Goal: Task Accomplishment & Management: Manage account settings

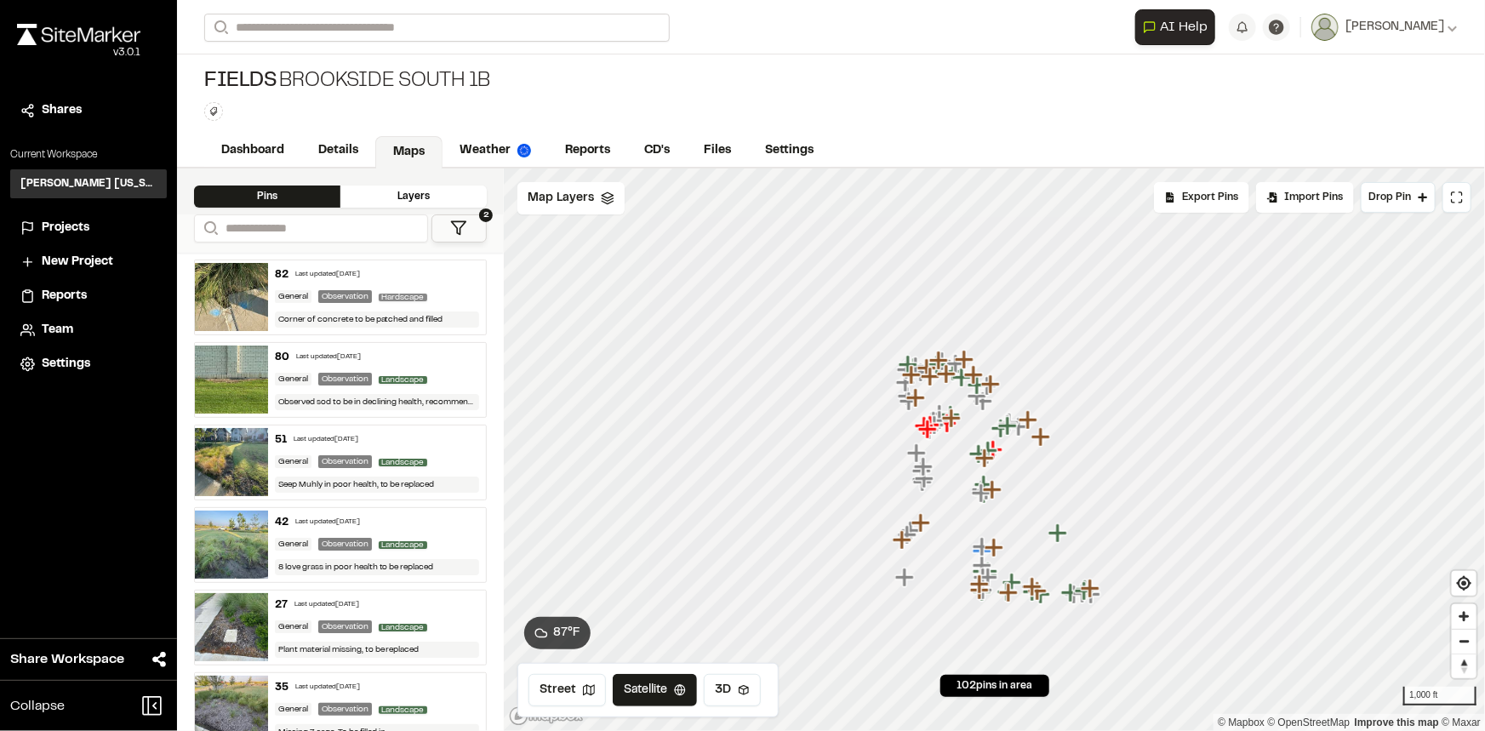
scroll to position [1857, 0]
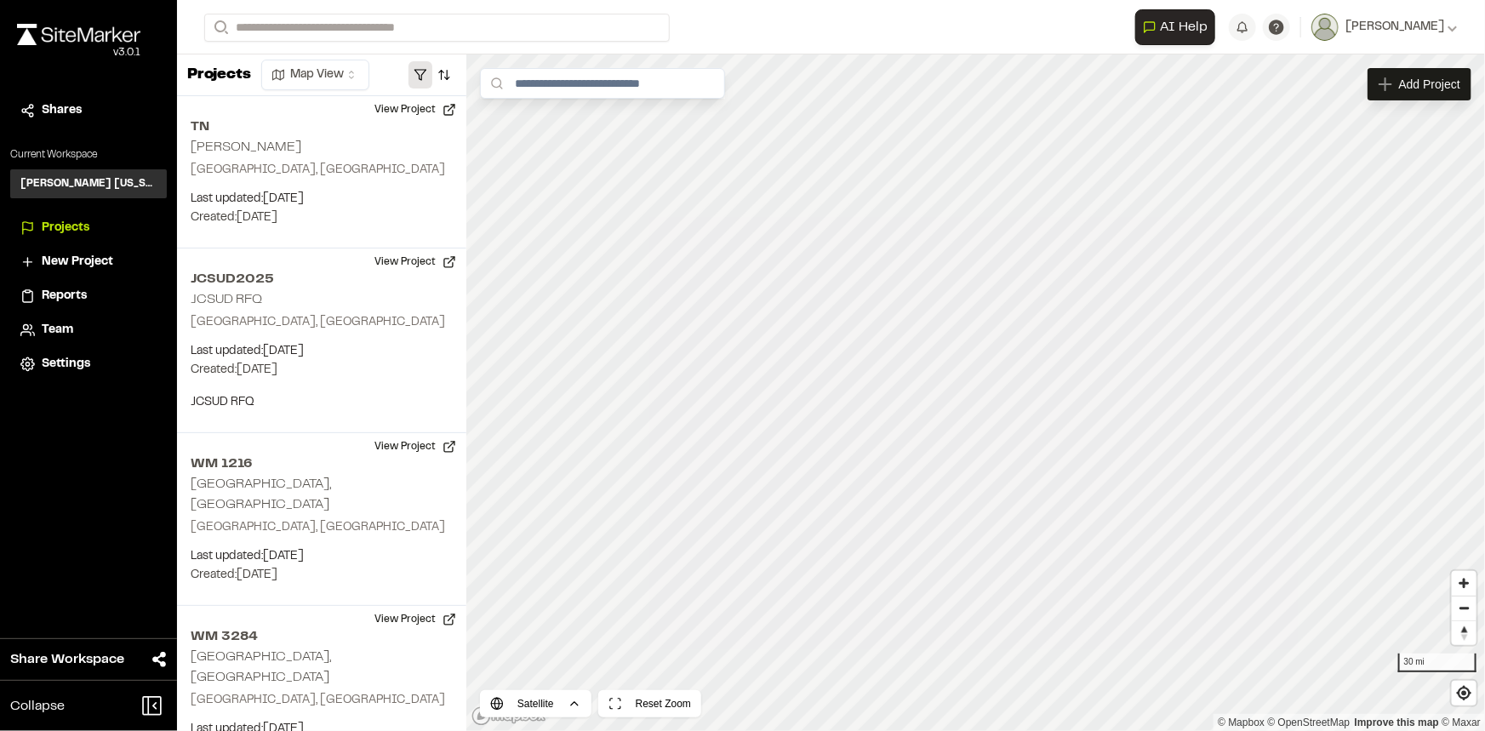
click at [417, 72] on button "button" at bounding box center [421, 74] width 24 height 27
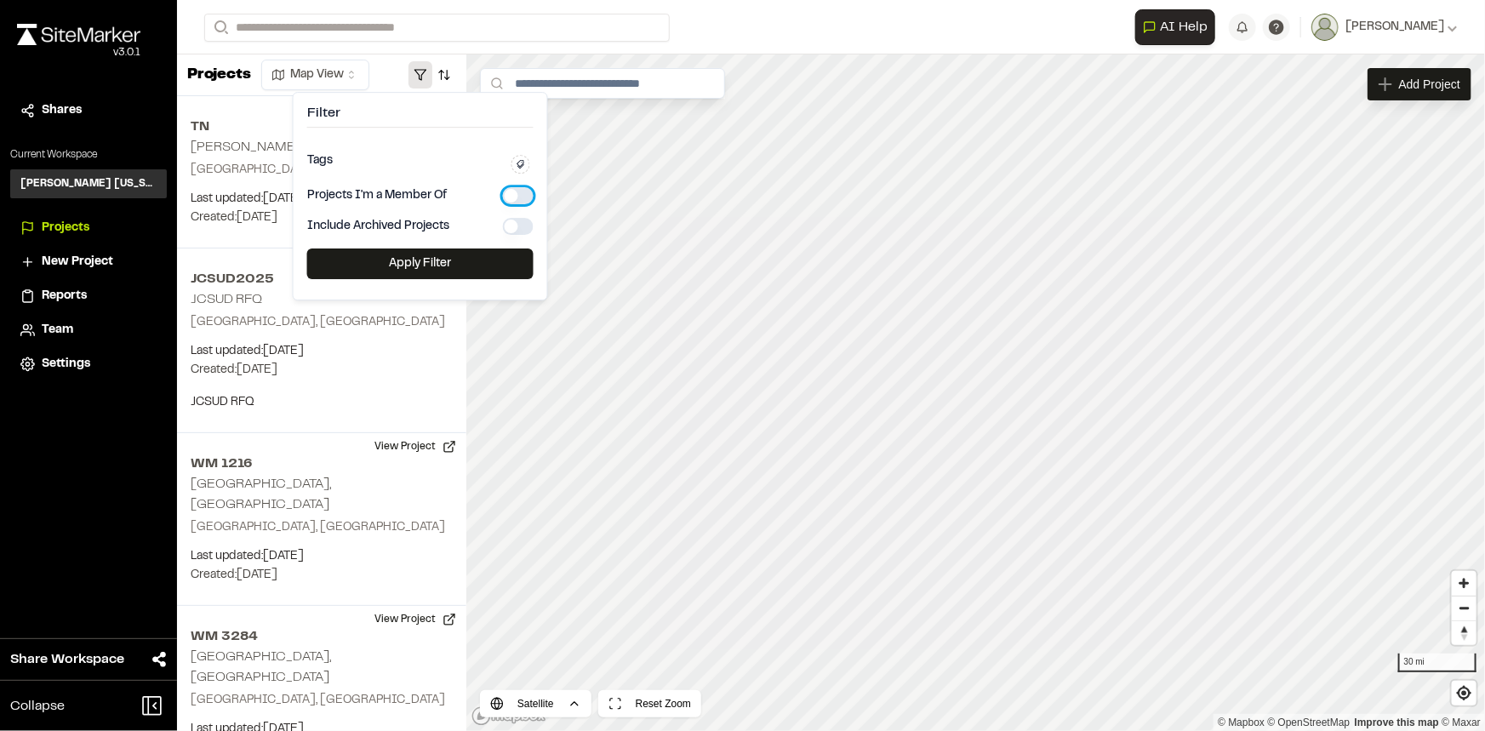
click at [507, 193] on button "button" at bounding box center [518, 195] width 31 height 17
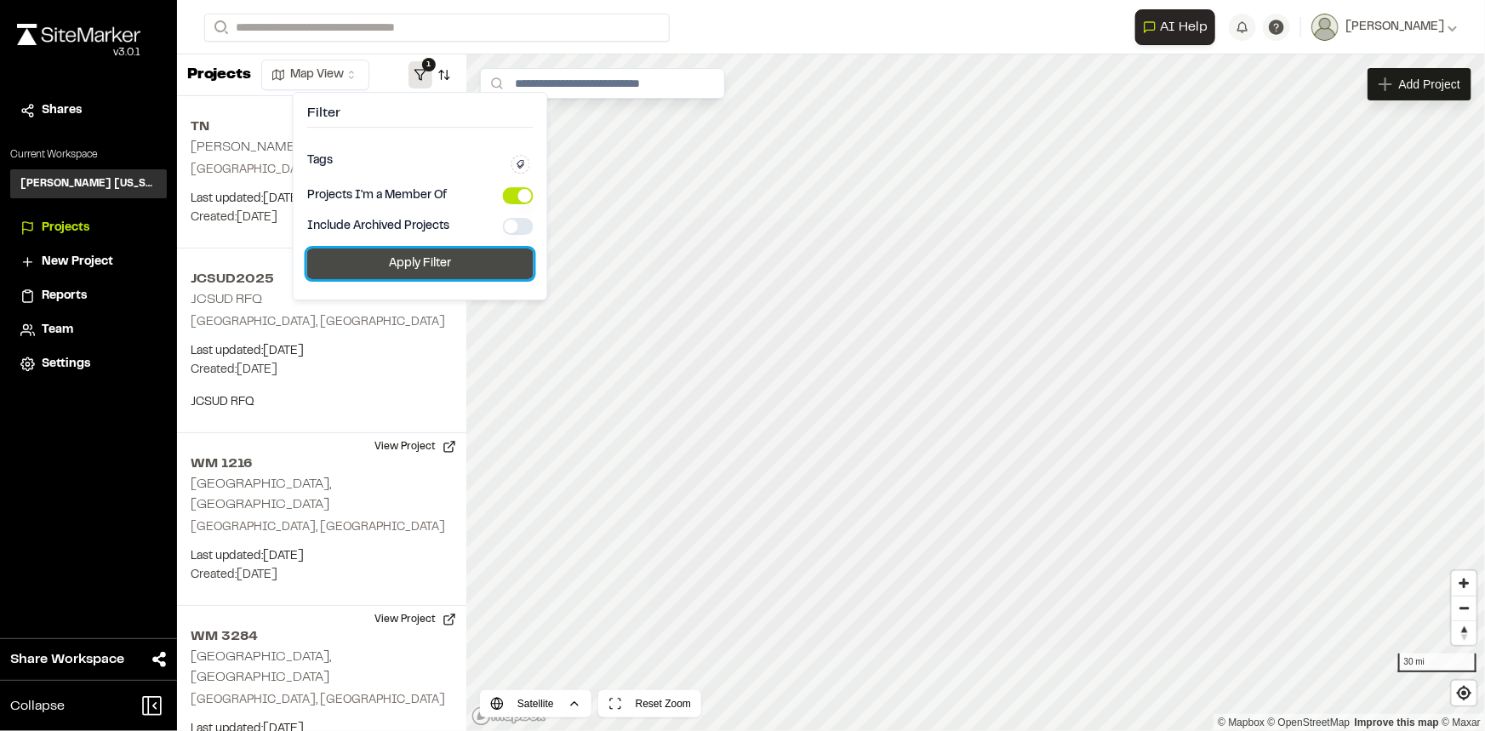
click at [472, 264] on button "Apply Filter" at bounding box center [420, 264] width 226 height 31
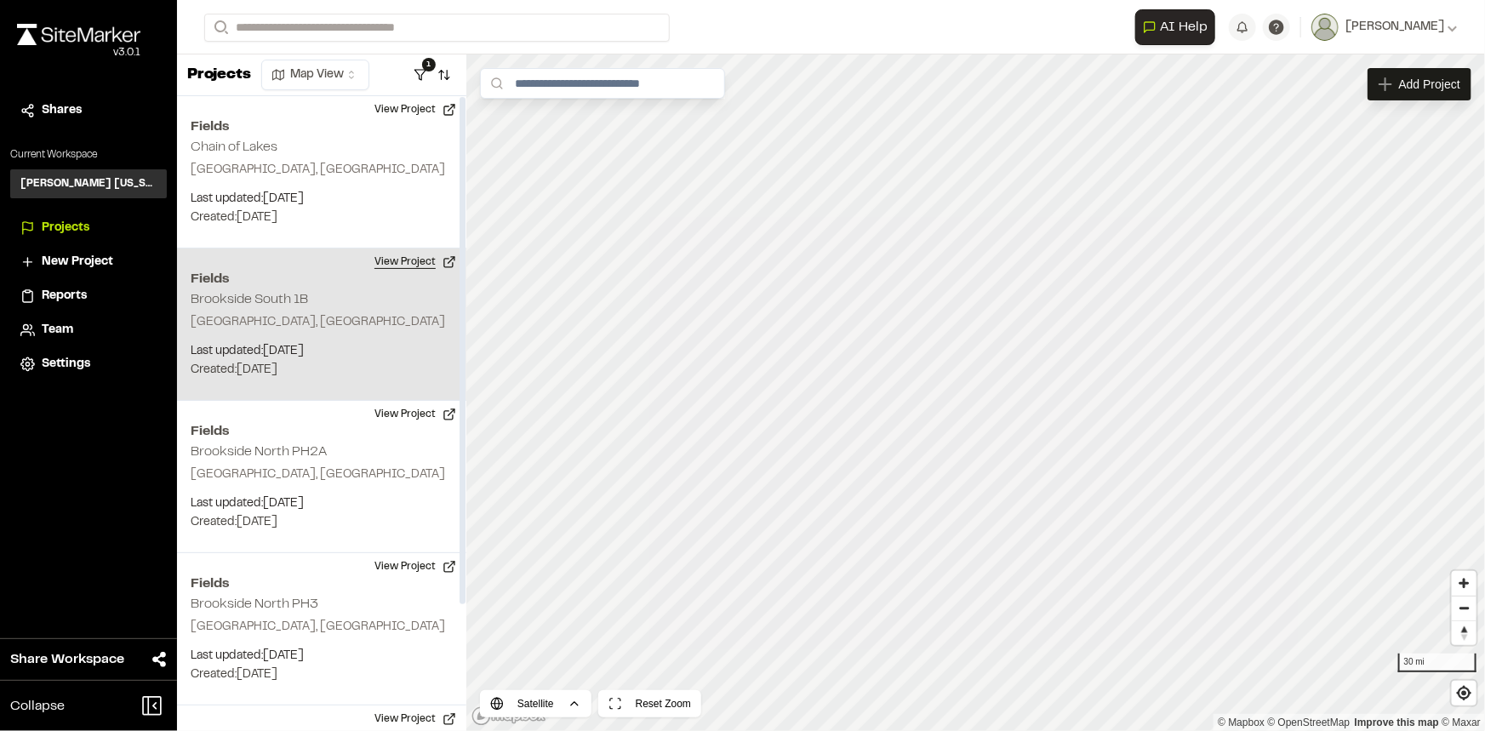
click at [398, 268] on button "View Project" at bounding box center [415, 262] width 102 height 27
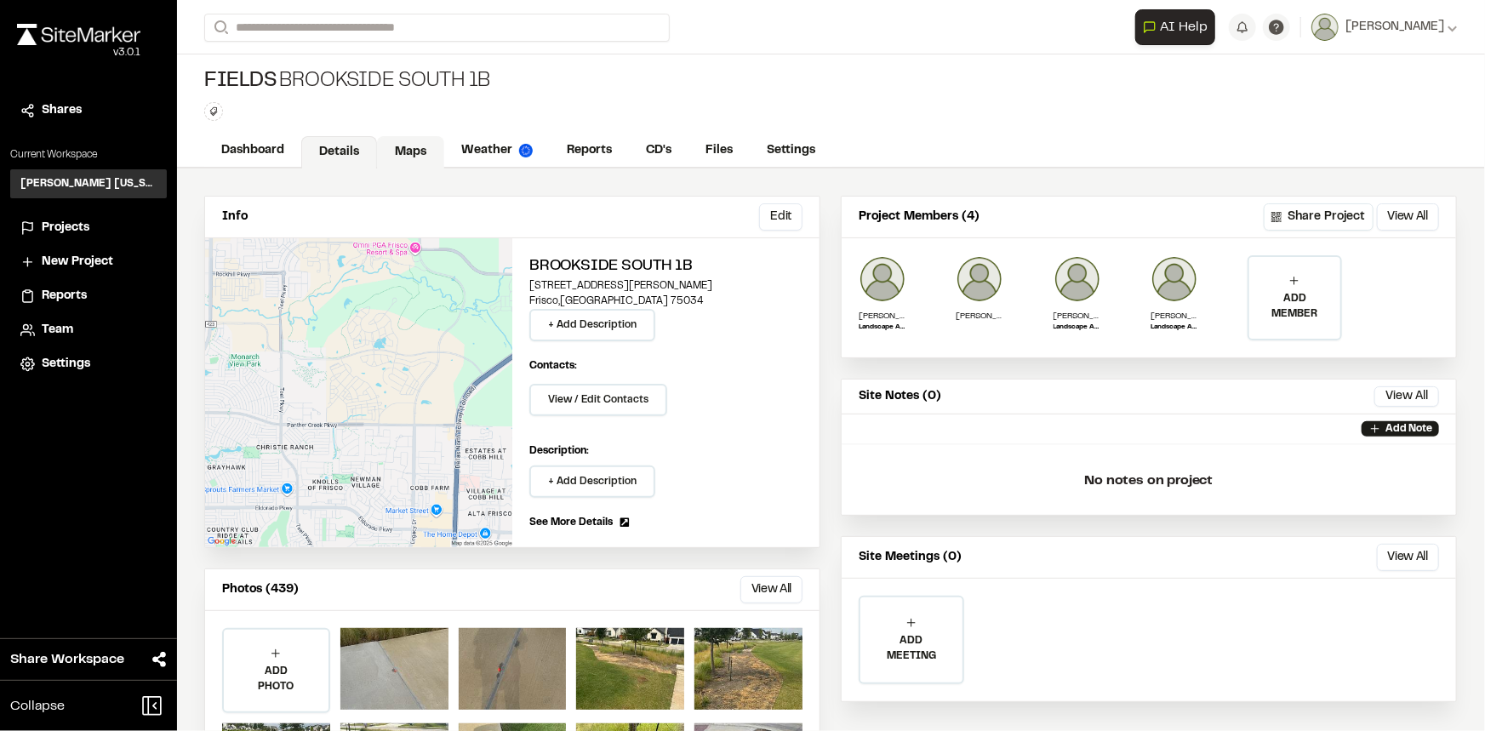
click at [387, 149] on link "Maps" at bounding box center [410, 152] width 67 height 32
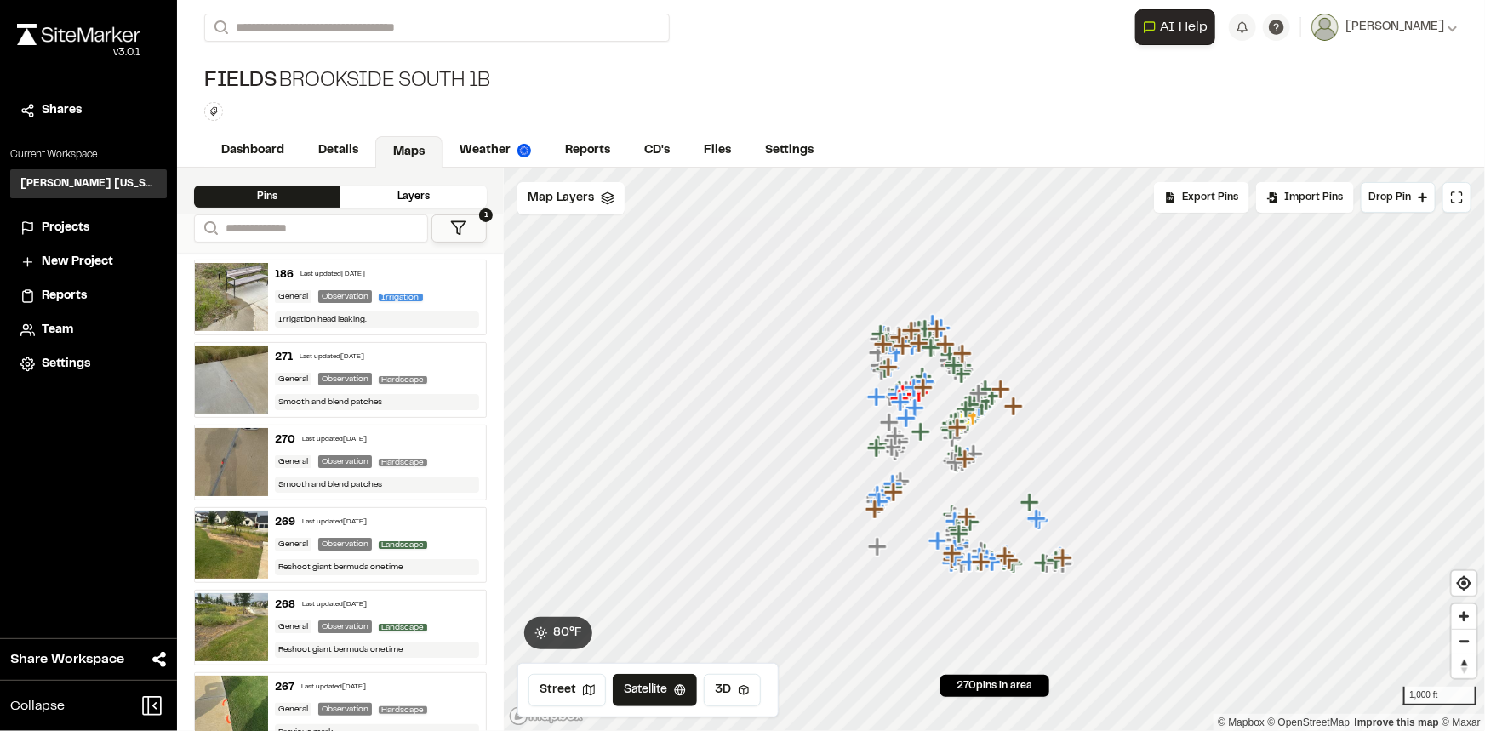
click at [464, 231] on icon at bounding box center [458, 228] width 17 height 17
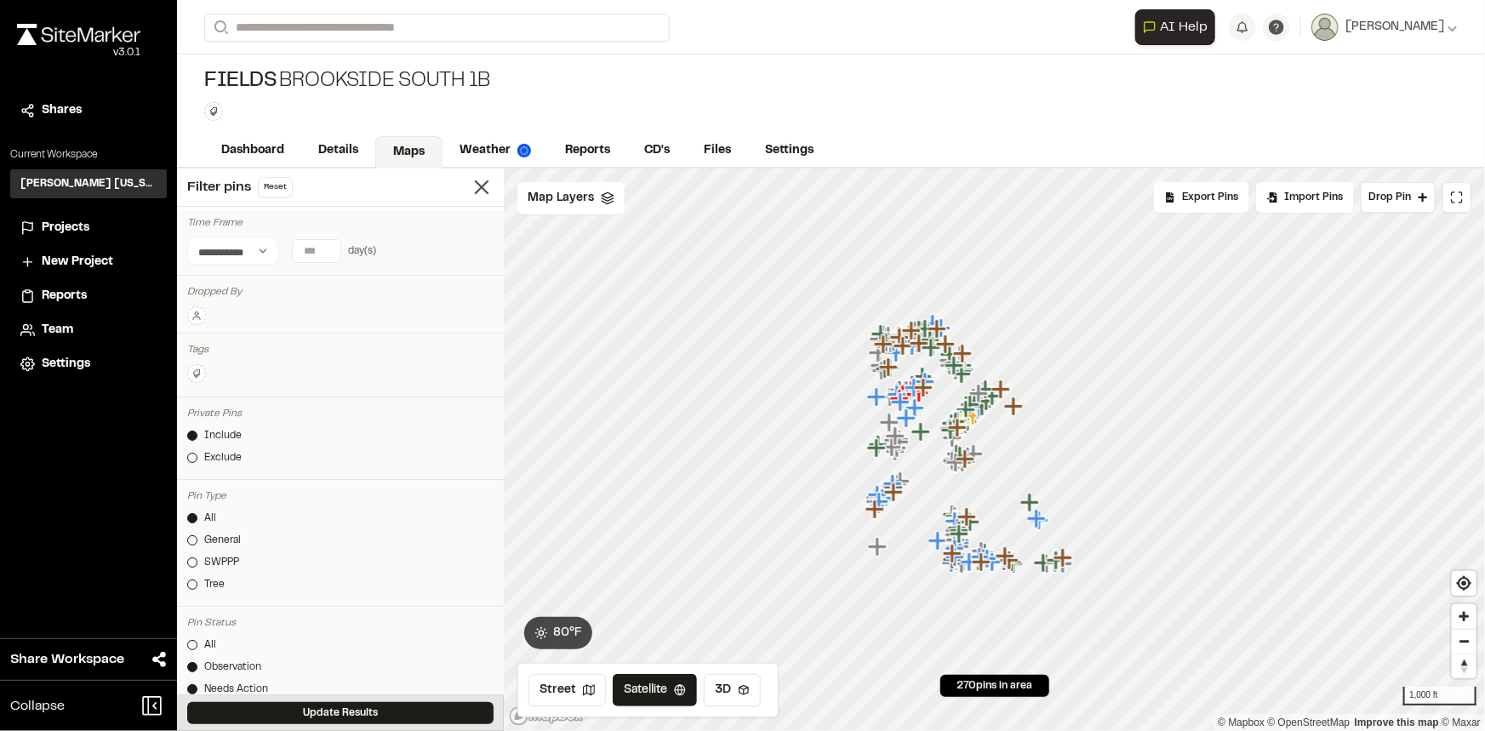
click at [197, 311] on icon at bounding box center [197, 316] width 10 height 10
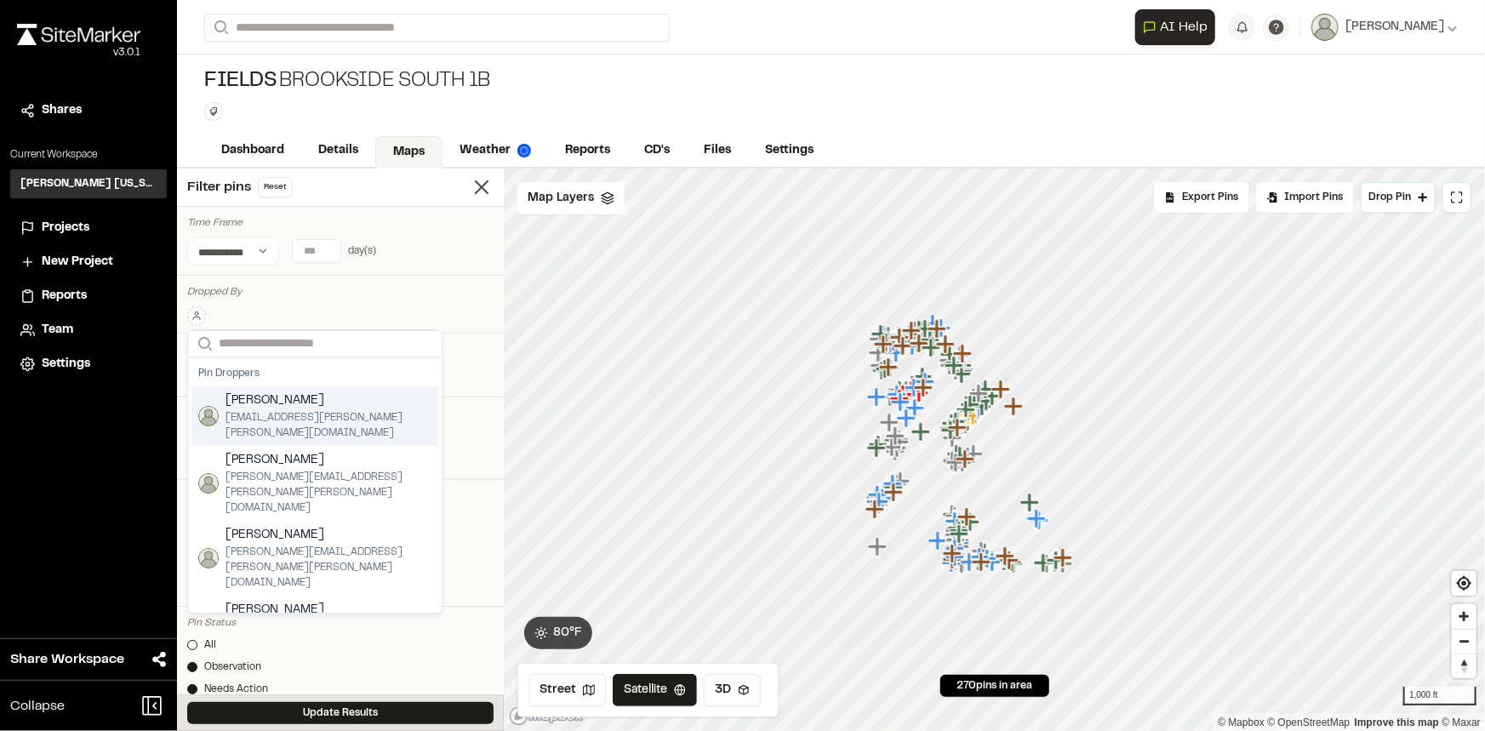
click at [284, 400] on span "[PERSON_NAME]" at bounding box center [329, 401] width 206 height 19
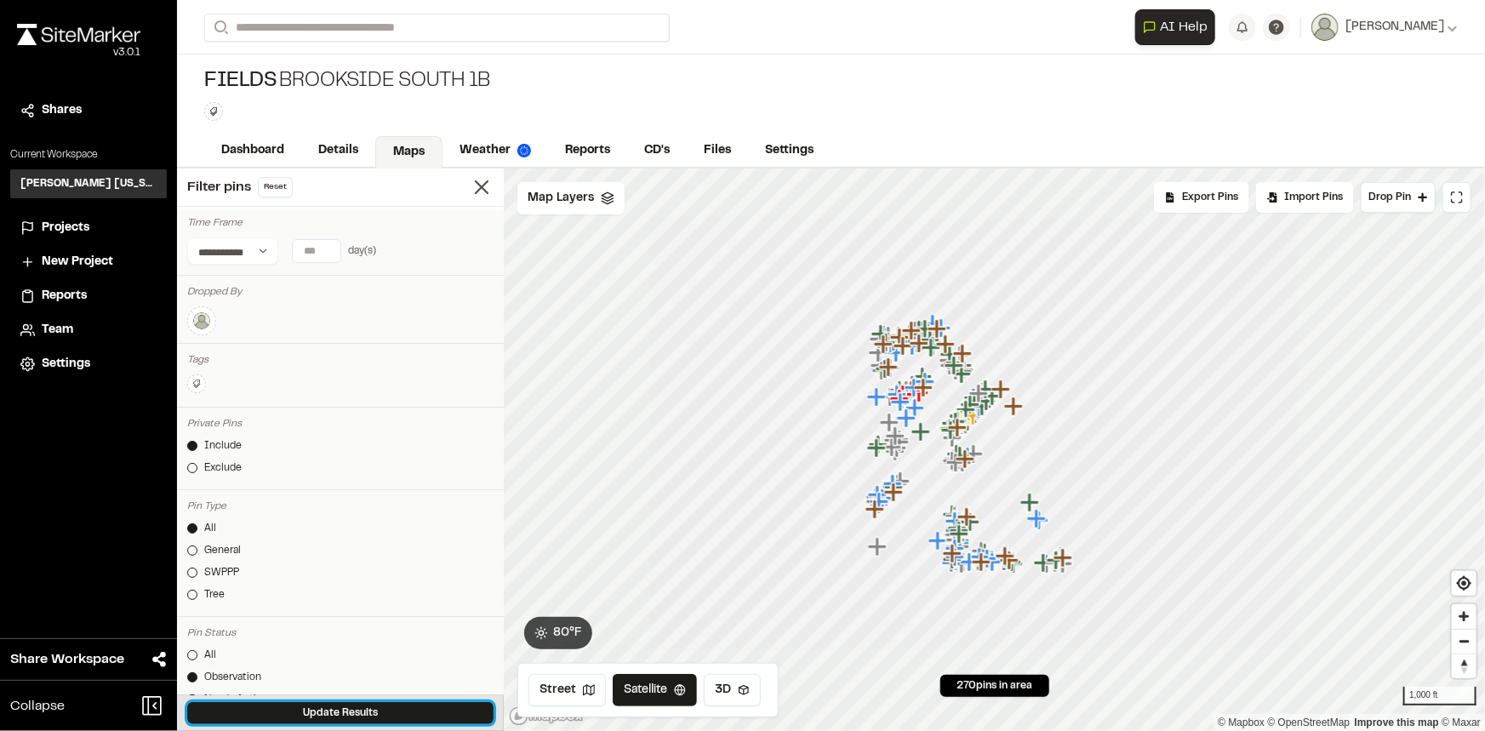
click at [365, 712] on button "Update Results" at bounding box center [340, 713] width 306 height 22
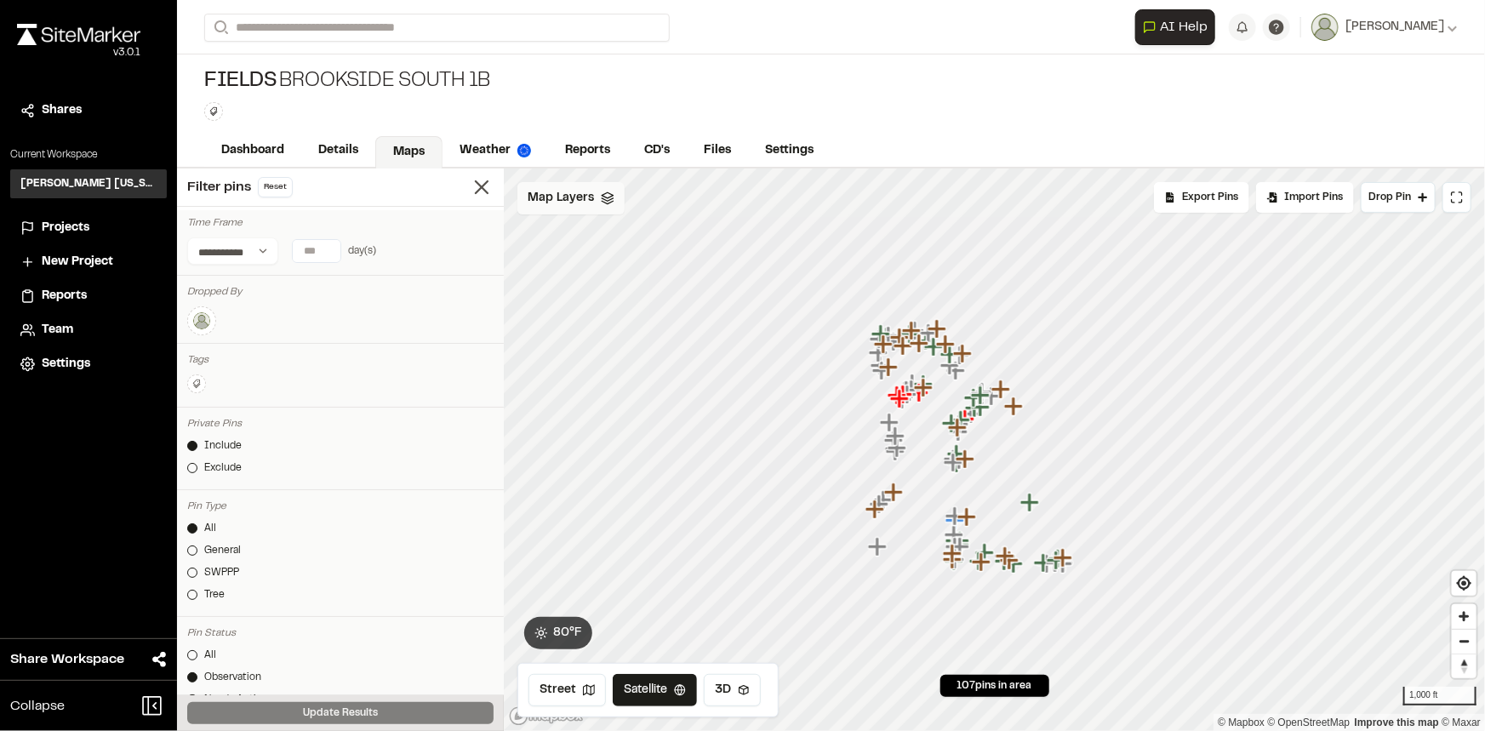
click at [557, 195] on span "Map Layers" at bounding box center [561, 198] width 66 height 19
click at [615, 270] on span "NearMap 5/20/2025" at bounding box center [614, 270] width 112 height 20
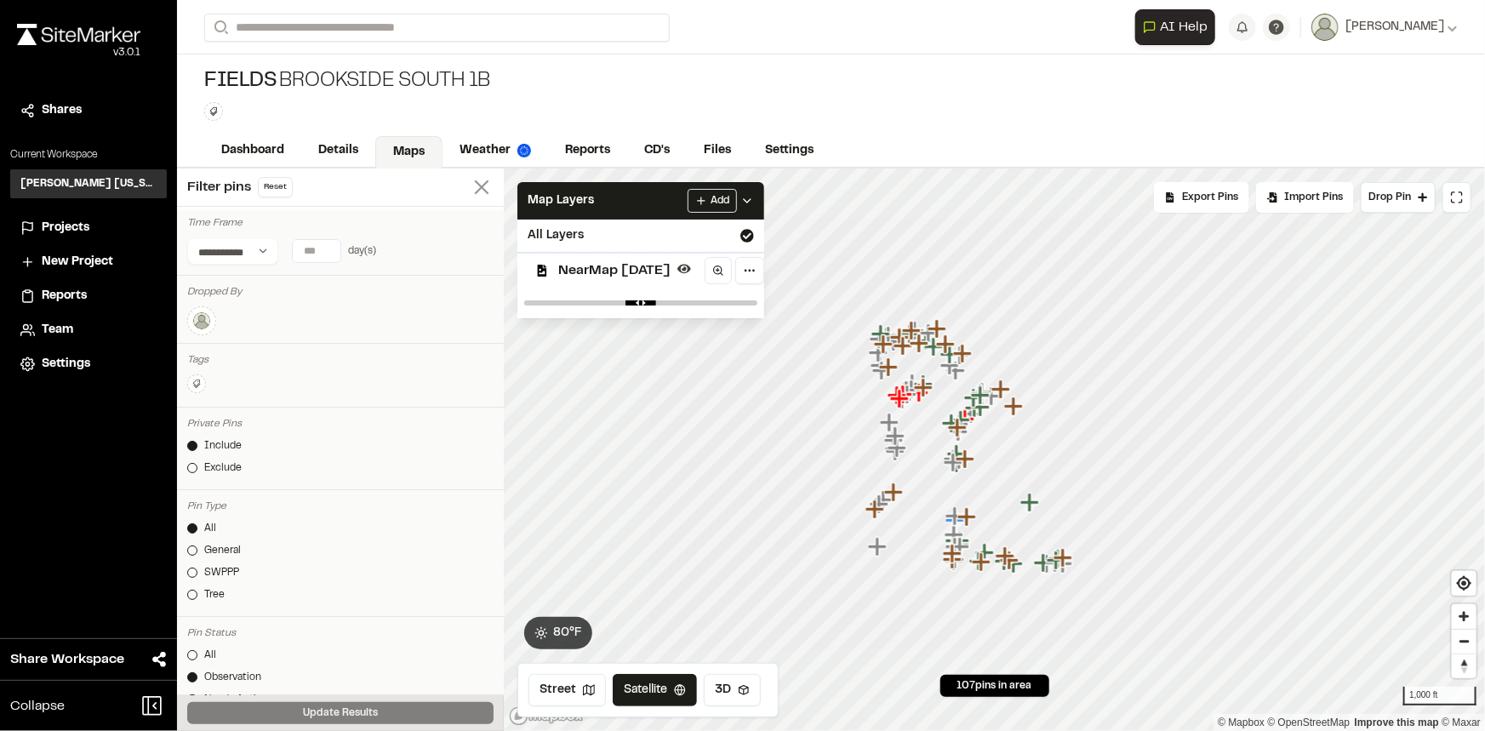
click at [477, 188] on icon at bounding box center [482, 187] width 24 height 24
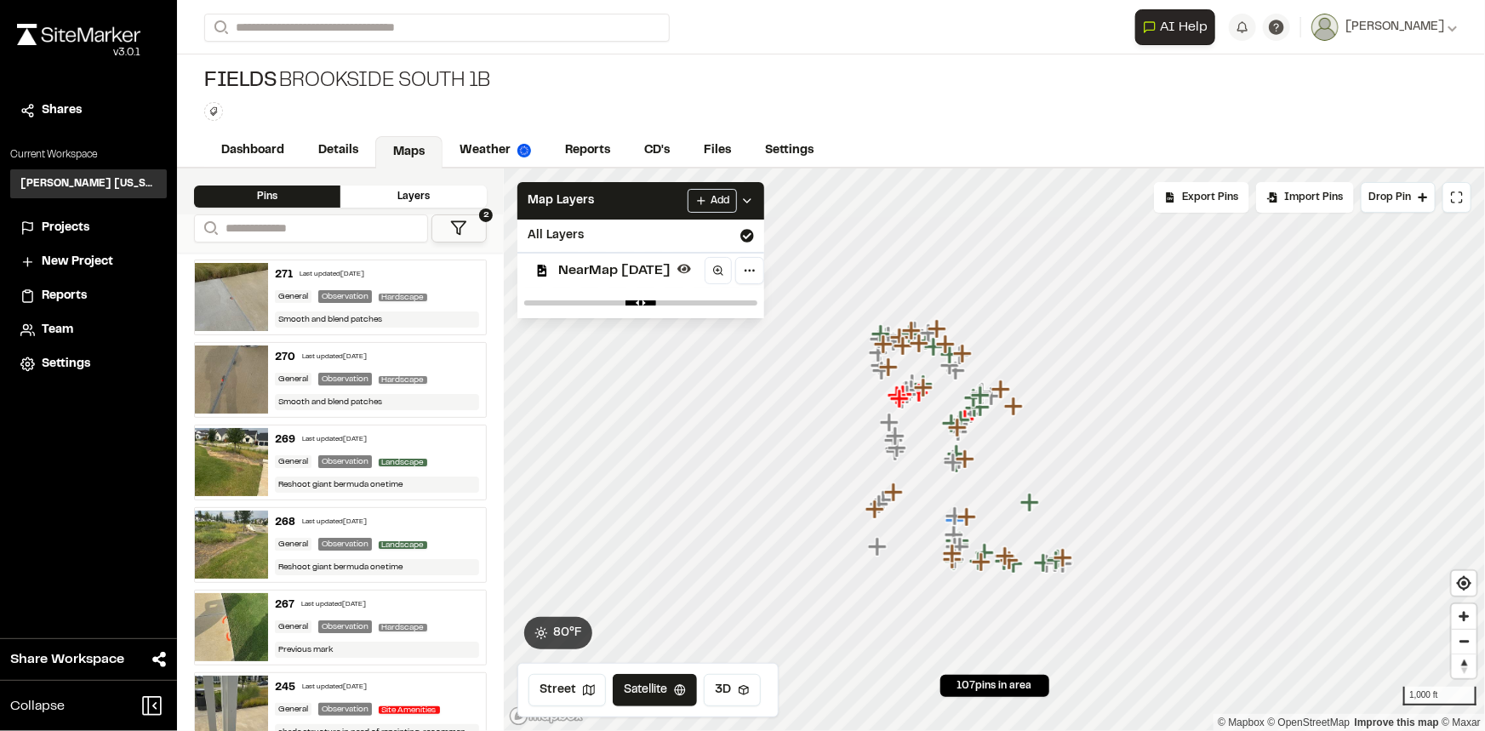
click at [449, 230] on button "2" at bounding box center [460, 229] width 56 height 28
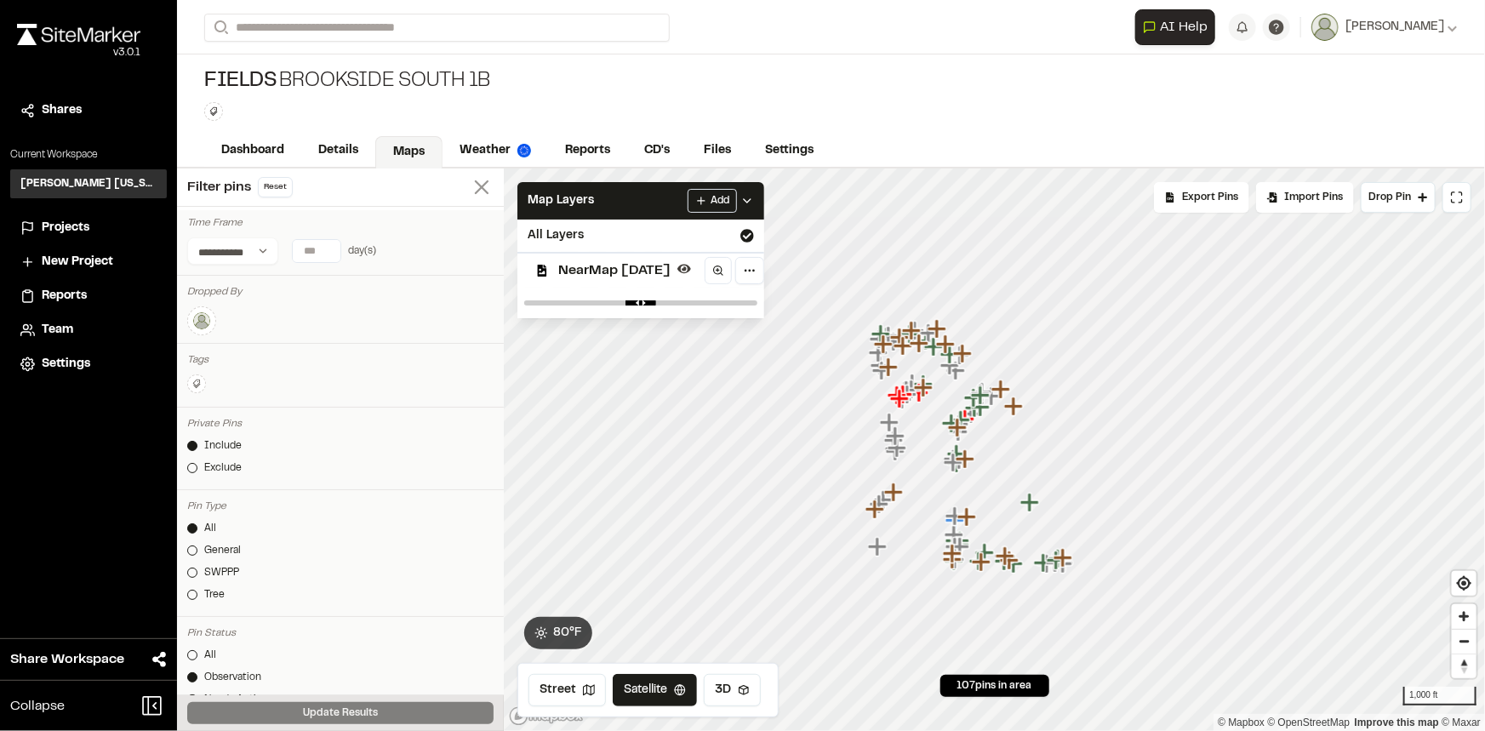
click at [476, 184] on line at bounding box center [482, 187] width 12 height 12
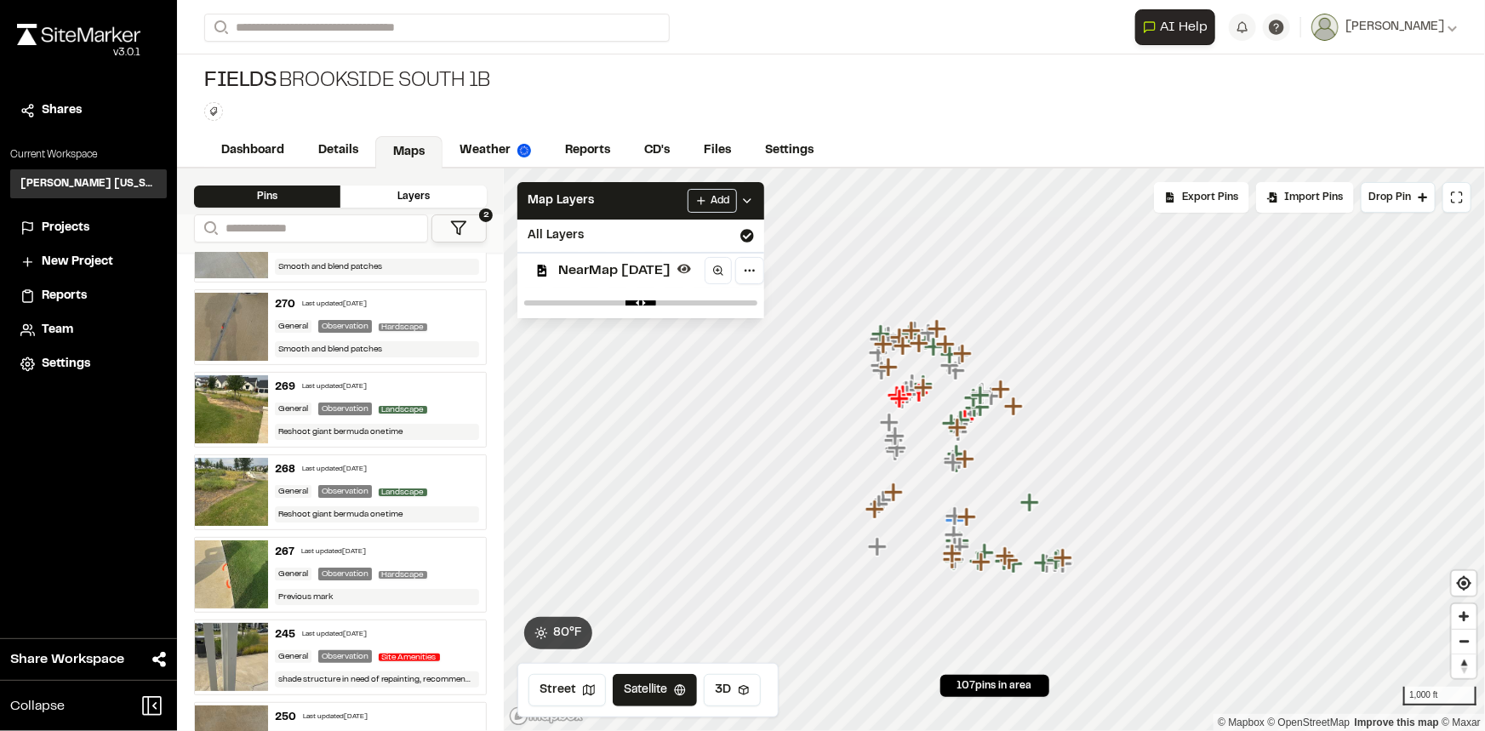
scroll to position [77, 0]
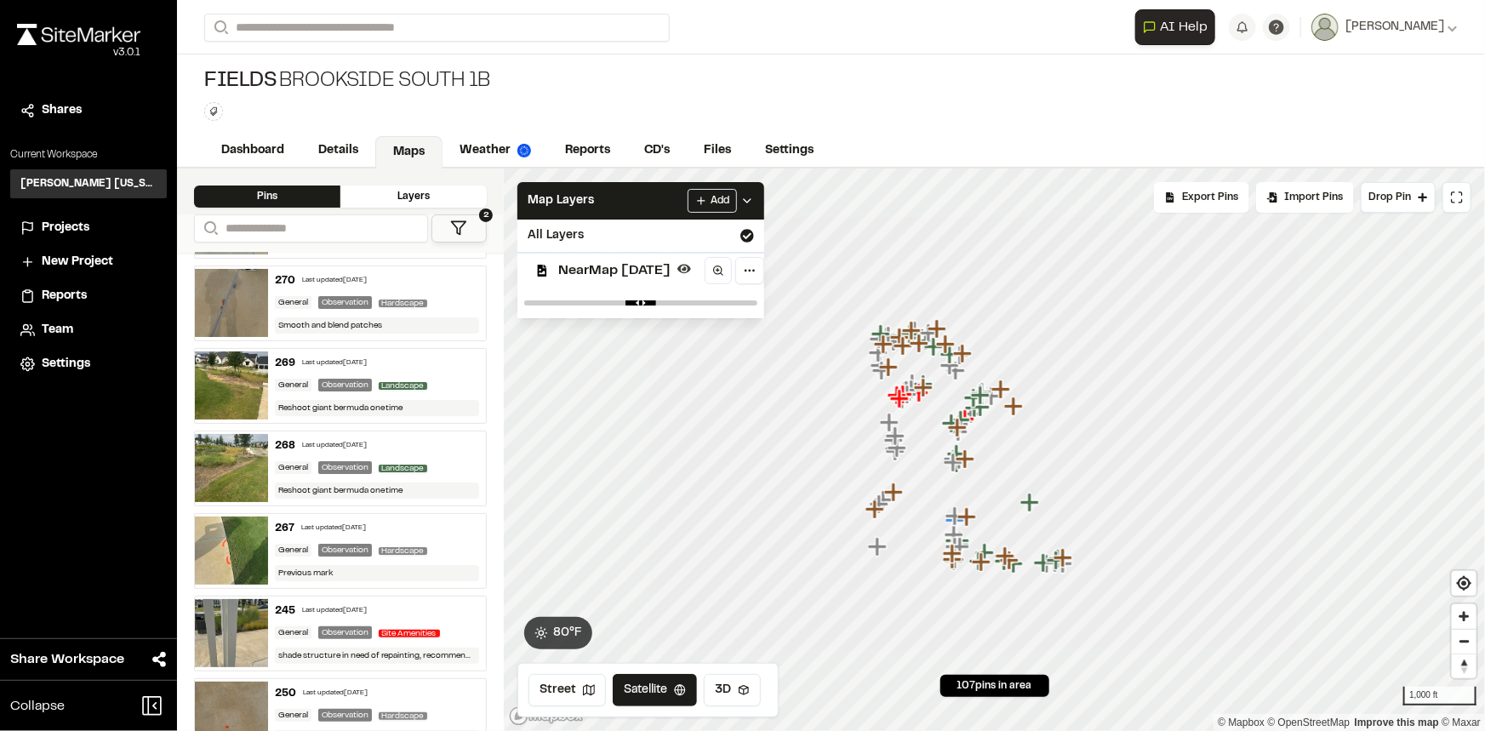
click at [437, 536] on div "267 Last updated Aug 12, 2025 General Observation Hardscape Previous mark" at bounding box center [377, 551] width 219 height 74
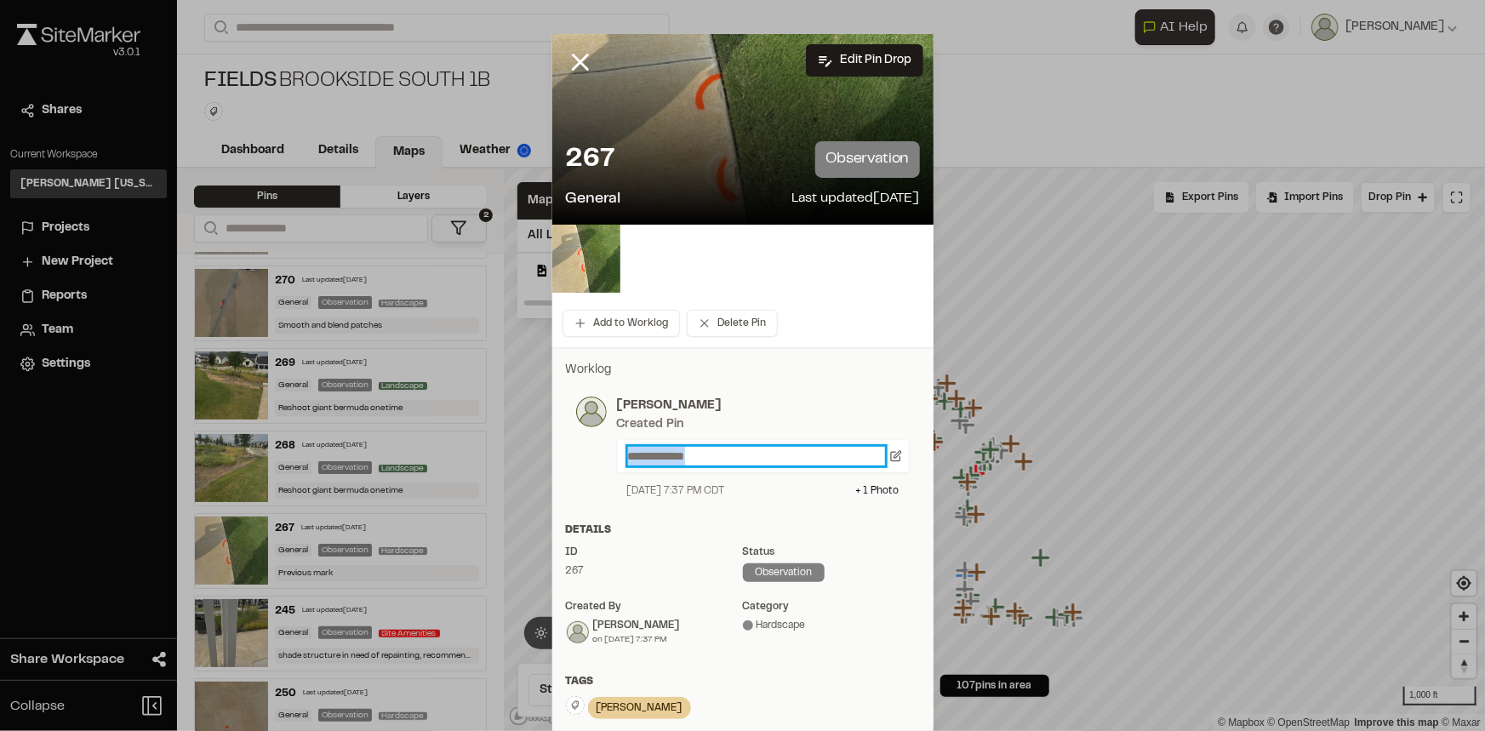
drag, startPoint x: 710, startPoint y: 460, endPoint x: 614, endPoint y: 472, distance: 97.0
click at [617, 472] on div "**********" at bounding box center [763, 456] width 293 height 34
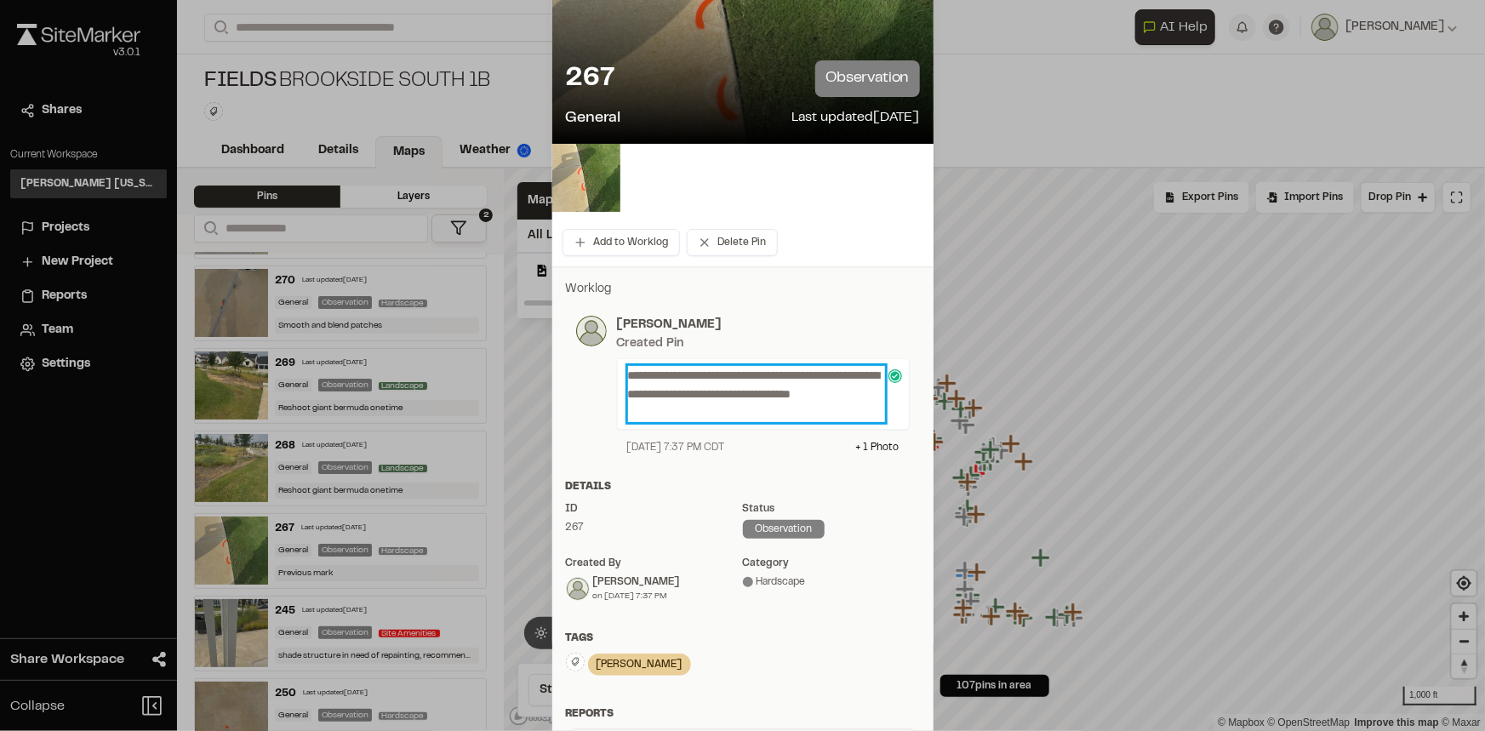
scroll to position [0, 0]
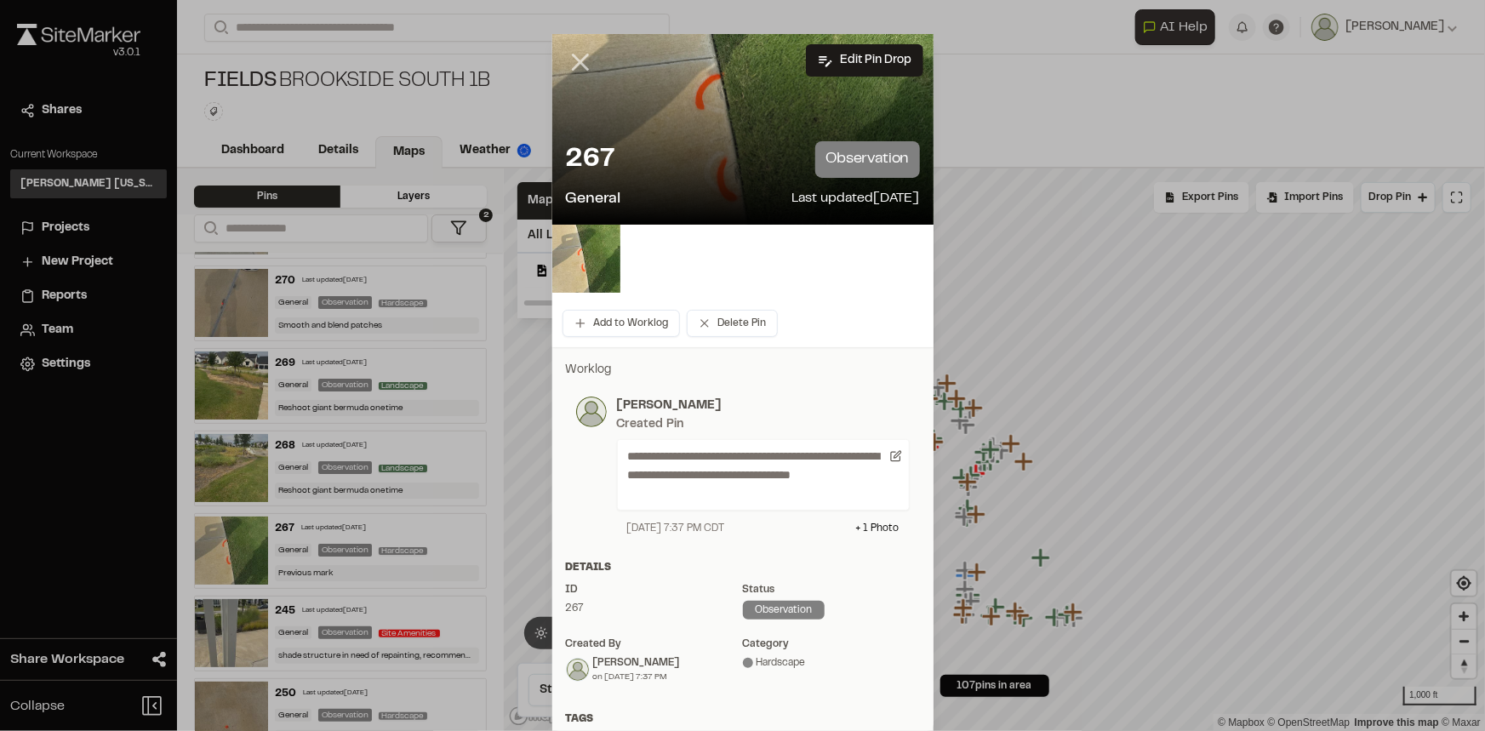
click at [583, 58] on icon at bounding box center [580, 62] width 29 height 29
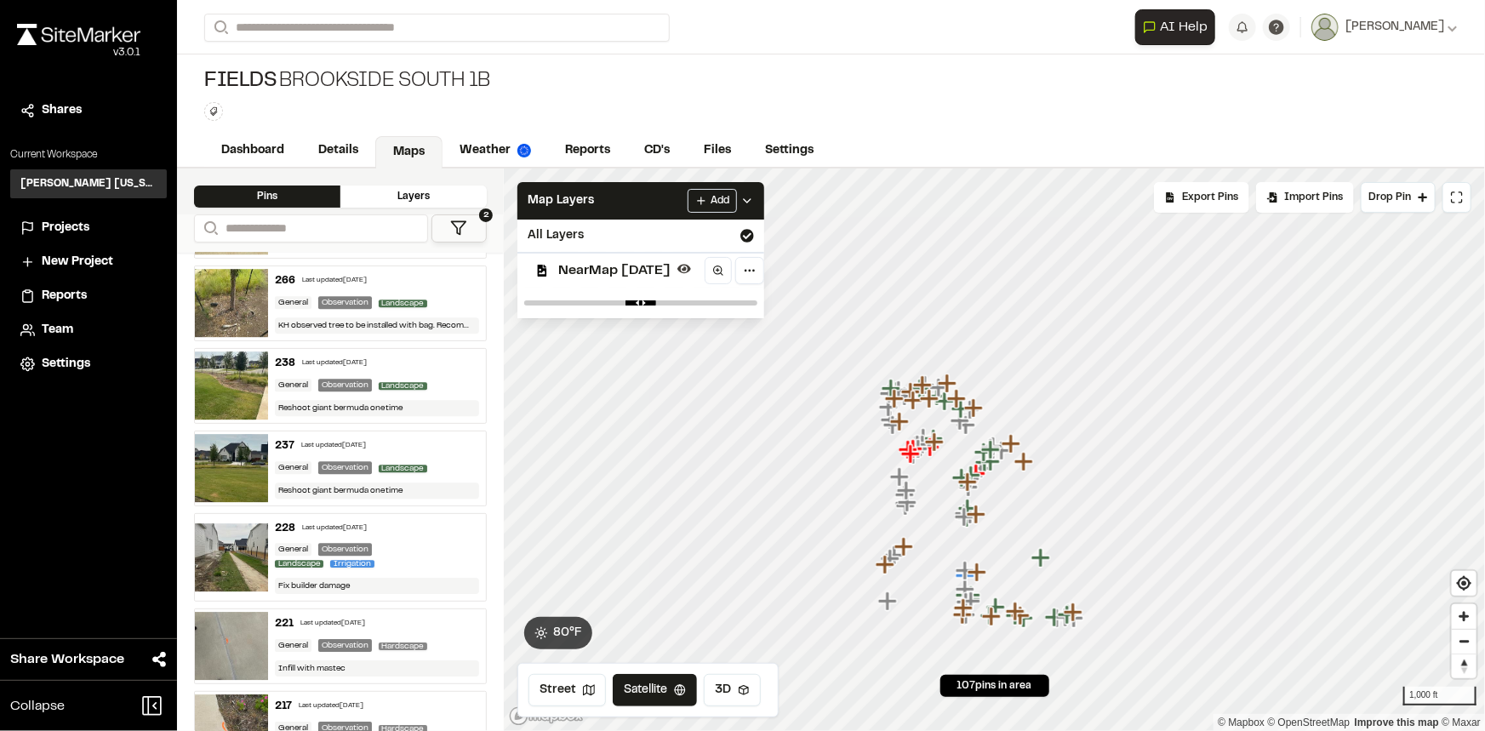
scroll to position [2630, 0]
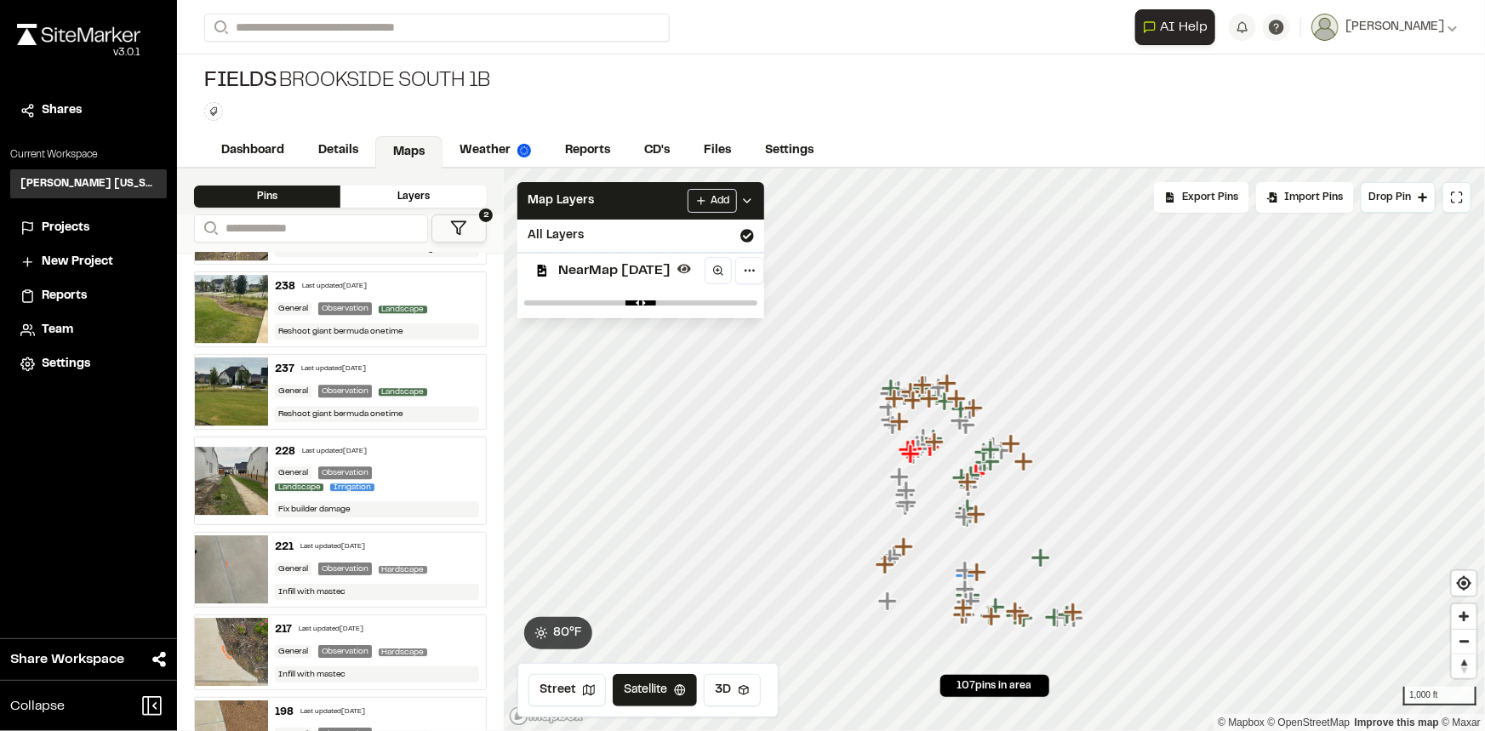
click at [435, 562] on div "General Observation Hardscape" at bounding box center [377, 569] width 205 height 15
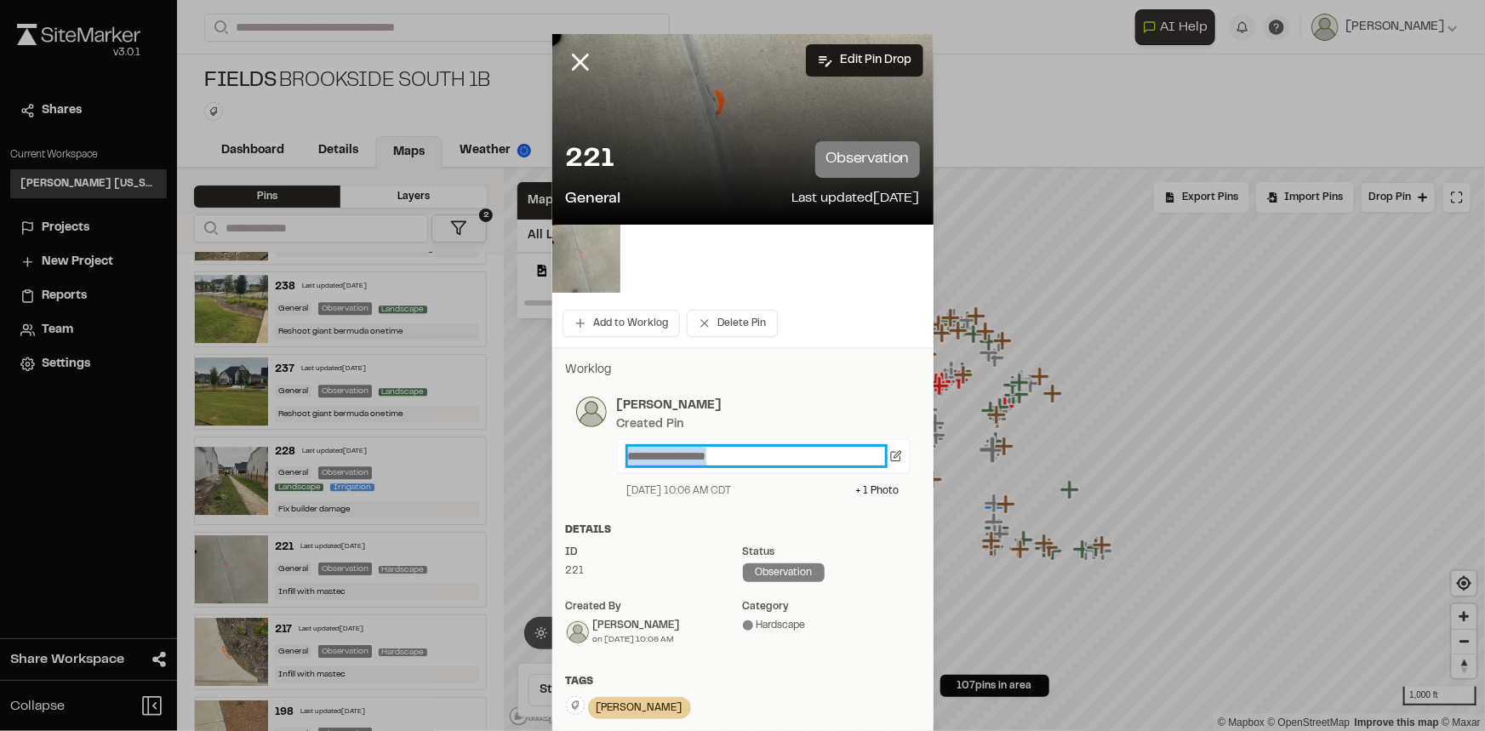
drag, startPoint x: 724, startPoint y: 455, endPoint x: 586, endPoint y: 461, distance: 138.0
click at [586, 461] on div "**********" at bounding box center [743, 448] width 334 height 102
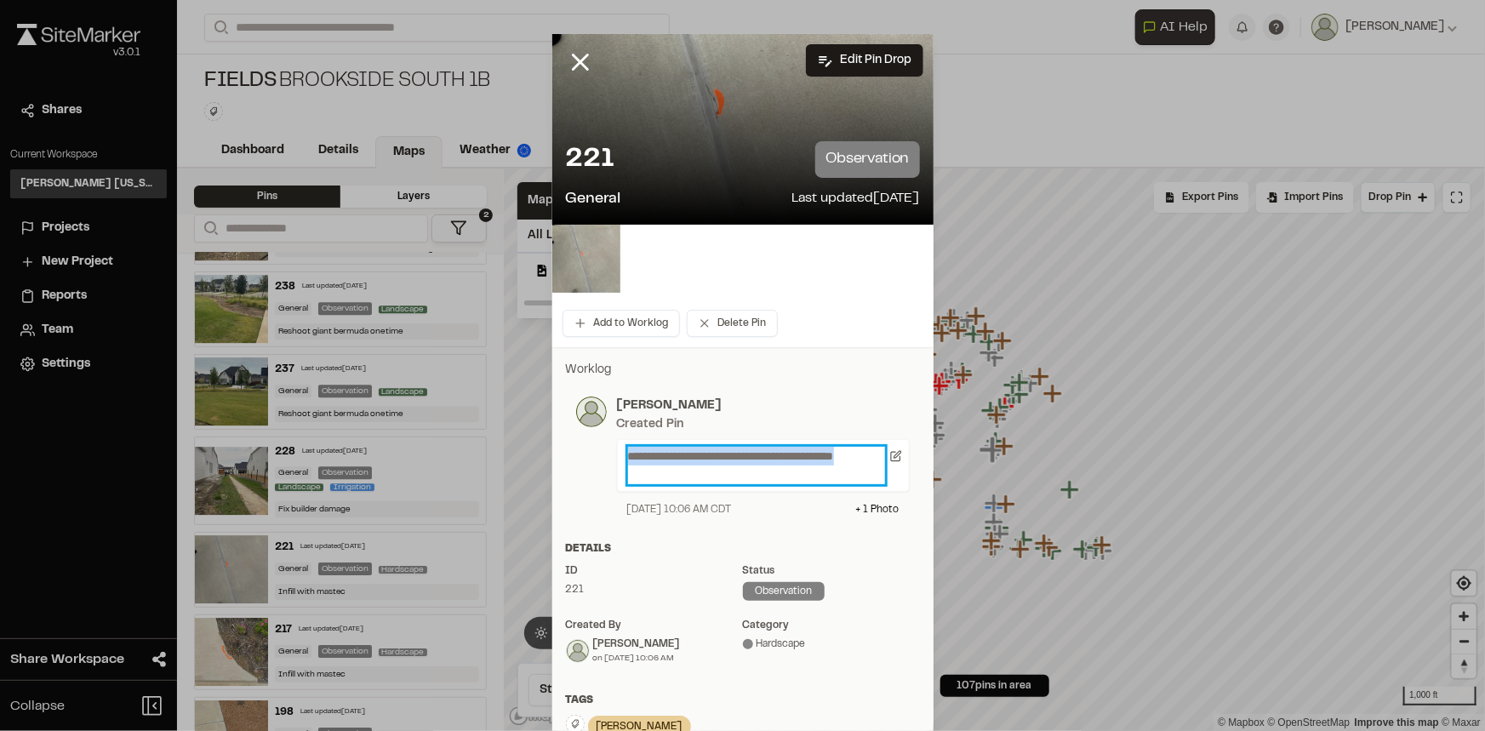
drag, startPoint x: 660, startPoint y: 472, endPoint x: 604, endPoint y: 460, distance: 56.8
click at [607, 460] on div "**********" at bounding box center [758, 457] width 303 height 121
copy p "**********"
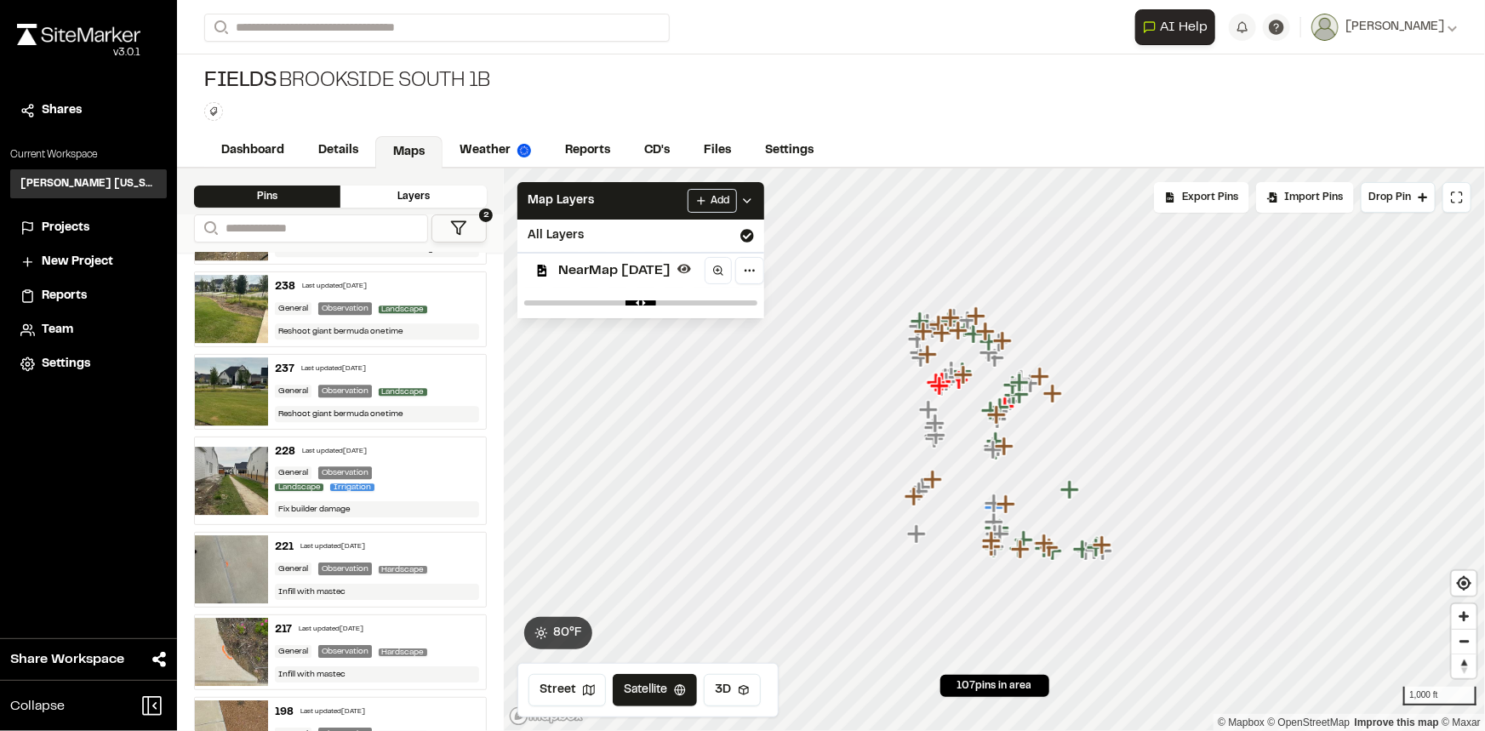
click at [445, 622] on div "217 Last updated Aug 12, 2025" at bounding box center [377, 629] width 205 height 15
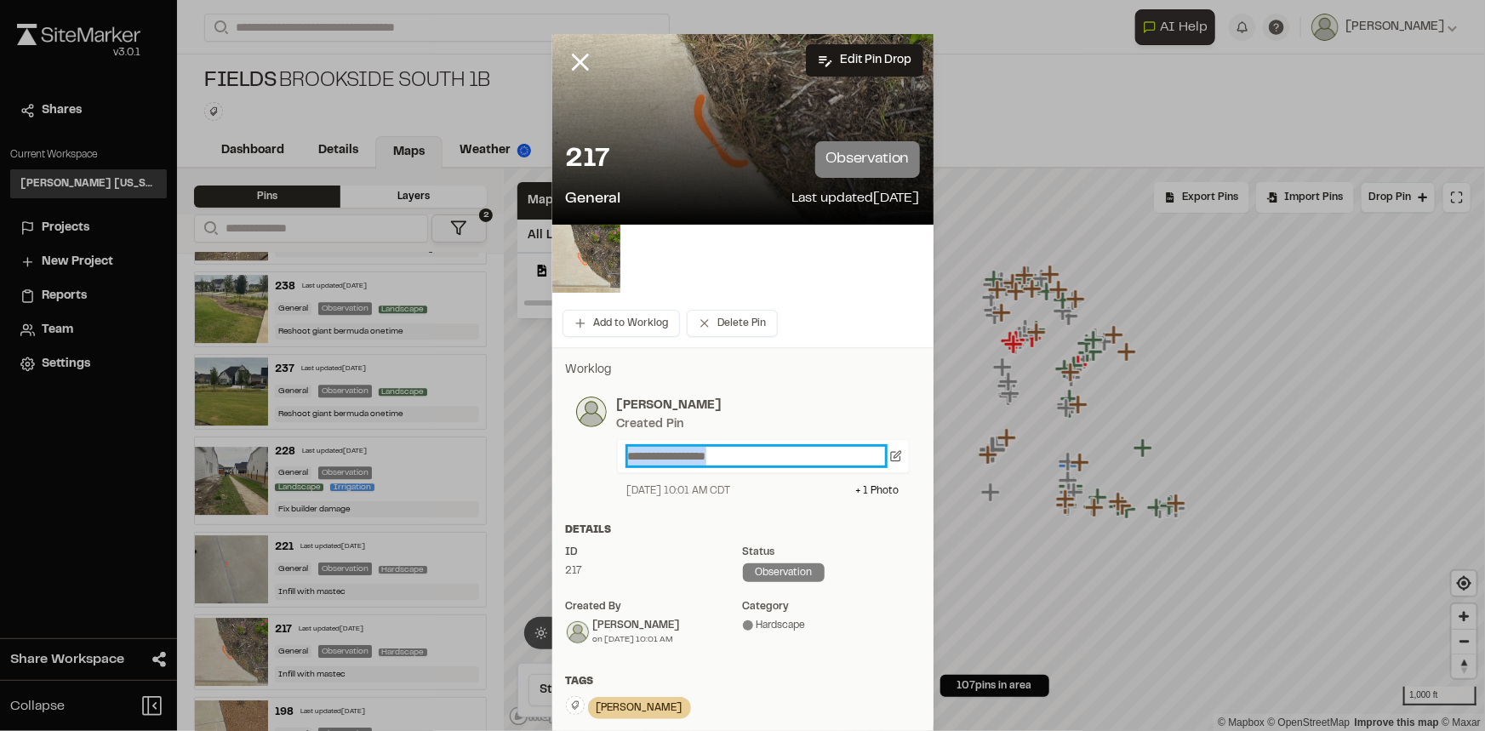
drag, startPoint x: 723, startPoint y: 454, endPoint x: 450, endPoint y: 432, distance: 273.2
click at [450, 432] on div "**********" at bounding box center [742, 365] width 1485 height 731
paste p
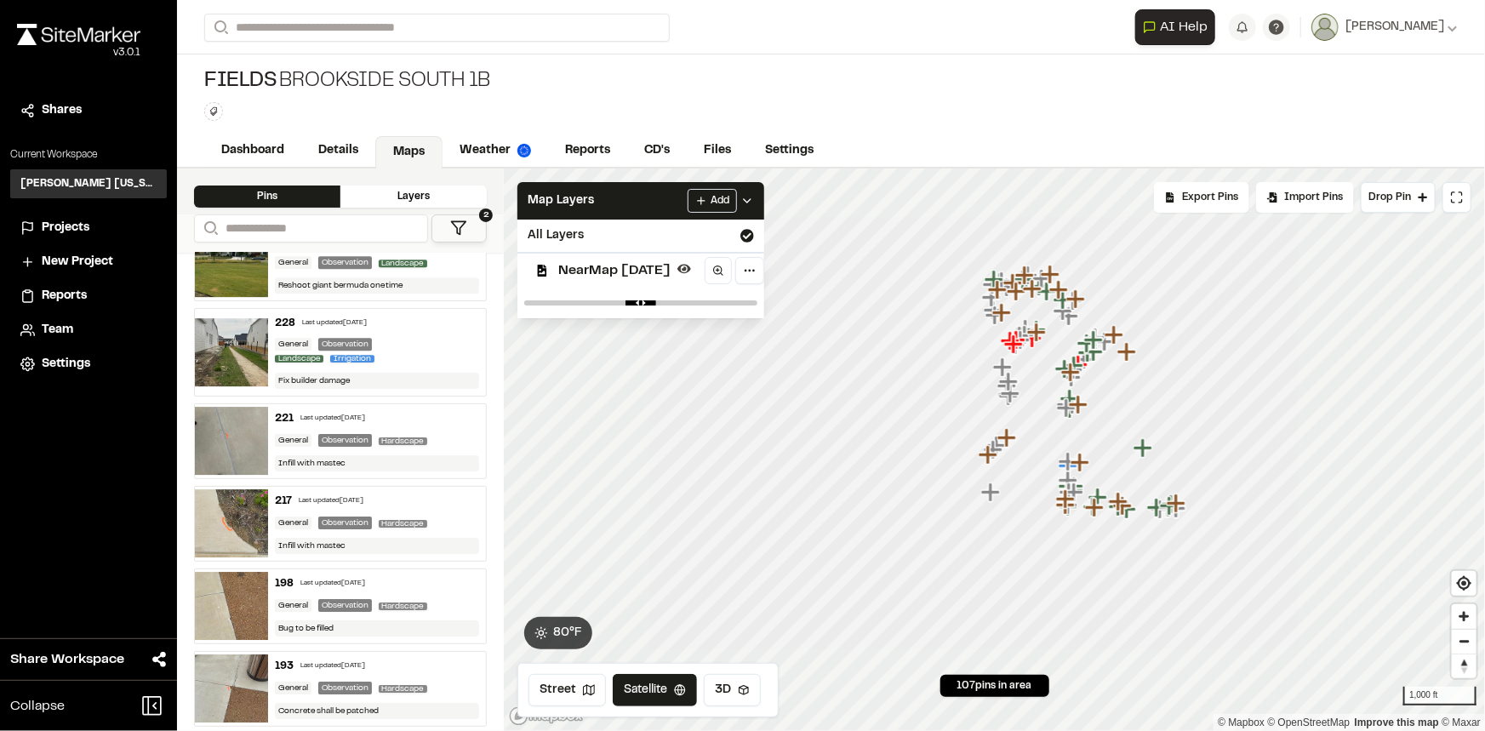
scroll to position [2785, 0]
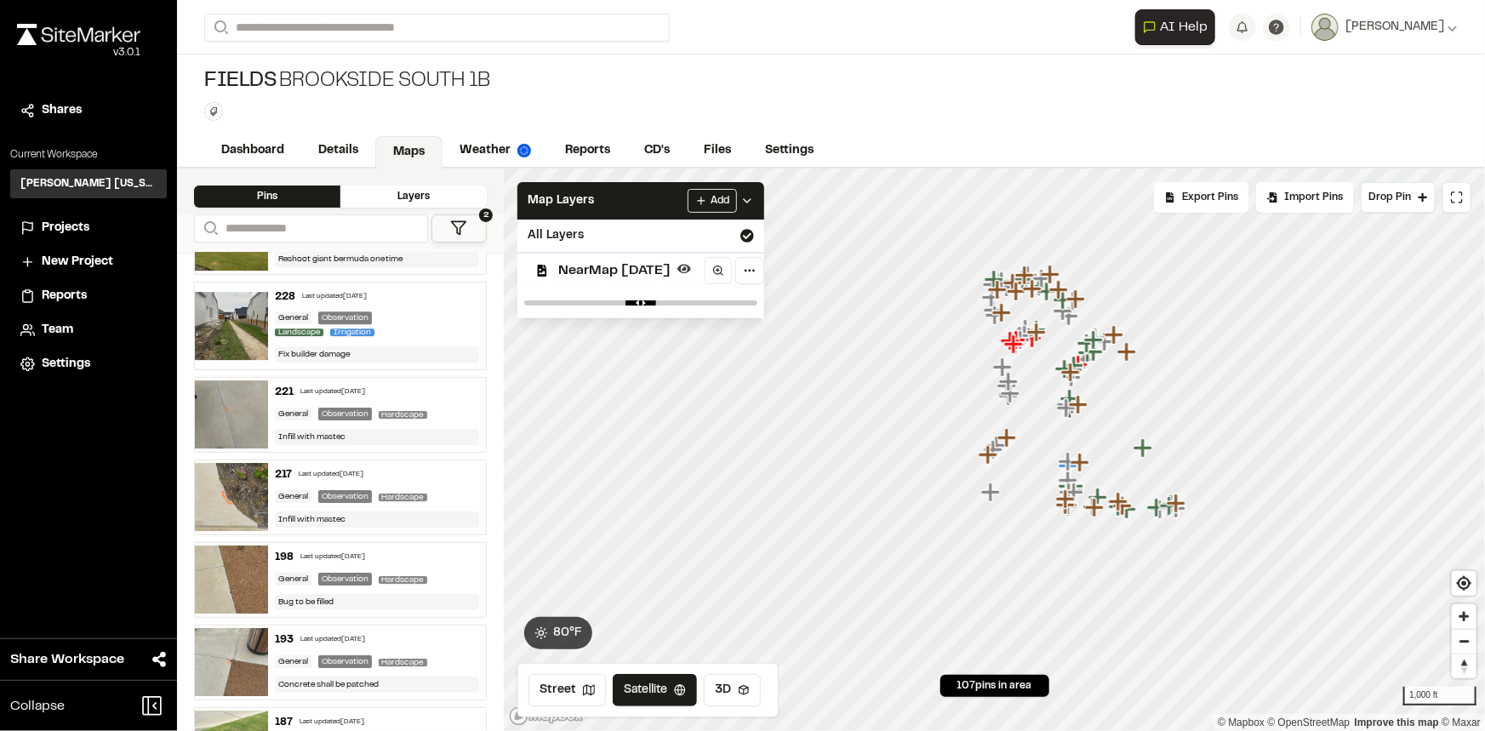
click at [440, 572] on div "General Observation Hardscape" at bounding box center [377, 579] width 205 height 15
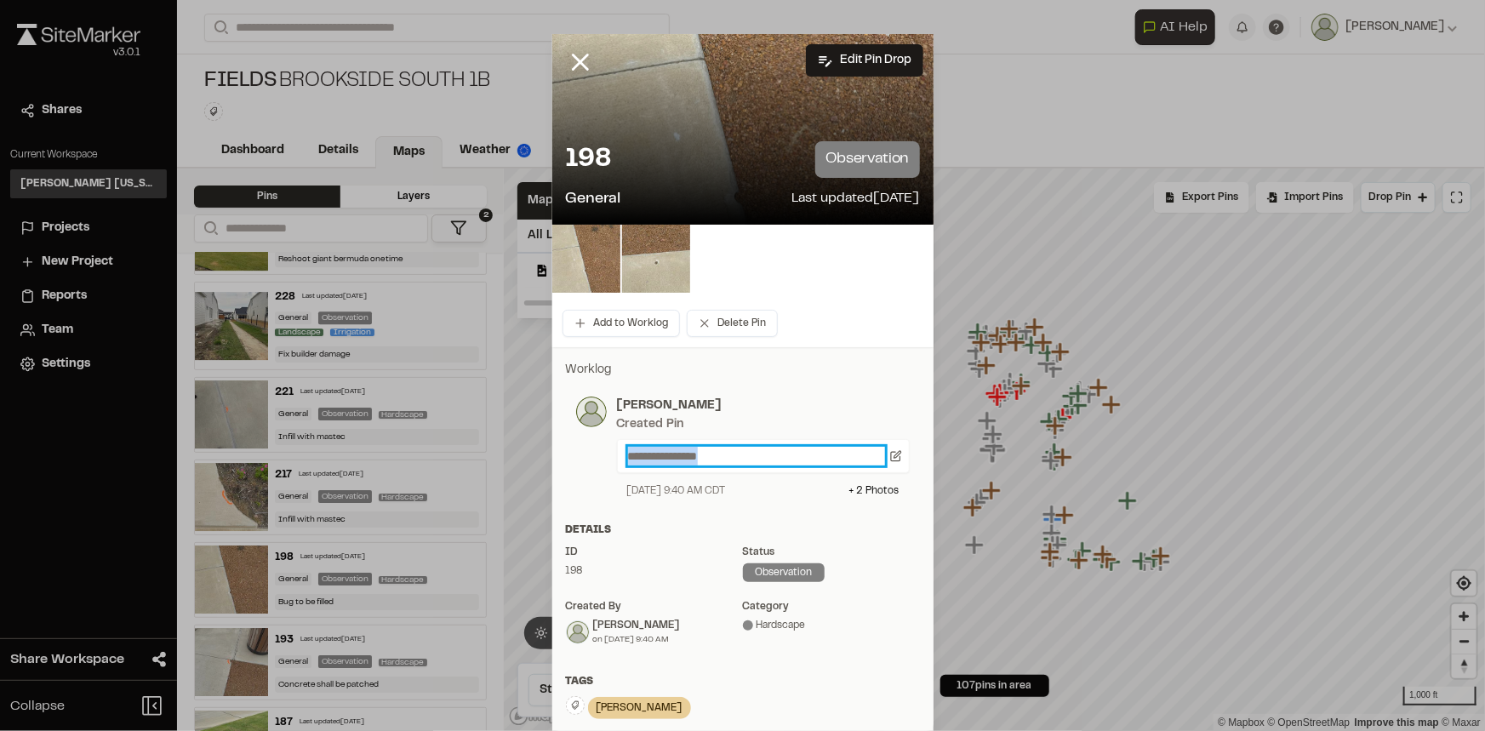
drag, startPoint x: 747, startPoint y: 455, endPoint x: 555, endPoint y: 459, distance: 192.4
click at [566, 459] on div "**********" at bounding box center [743, 447] width 354 height 123
paste p
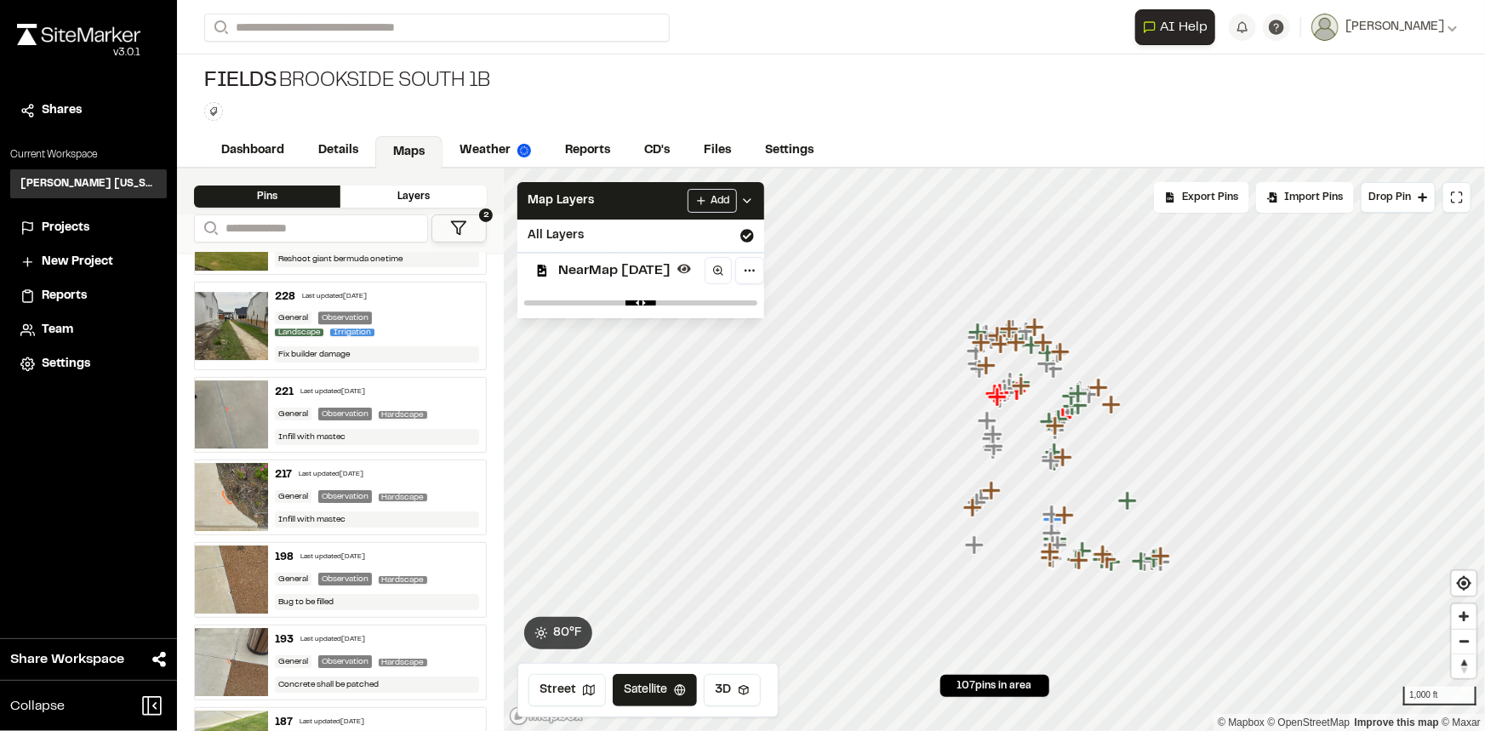
click at [437, 642] on div "193 Last updated Aug 12, 2025 General Observation Hardscape Concrete shall be p…" at bounding box center [377, 663] width 219 height 74
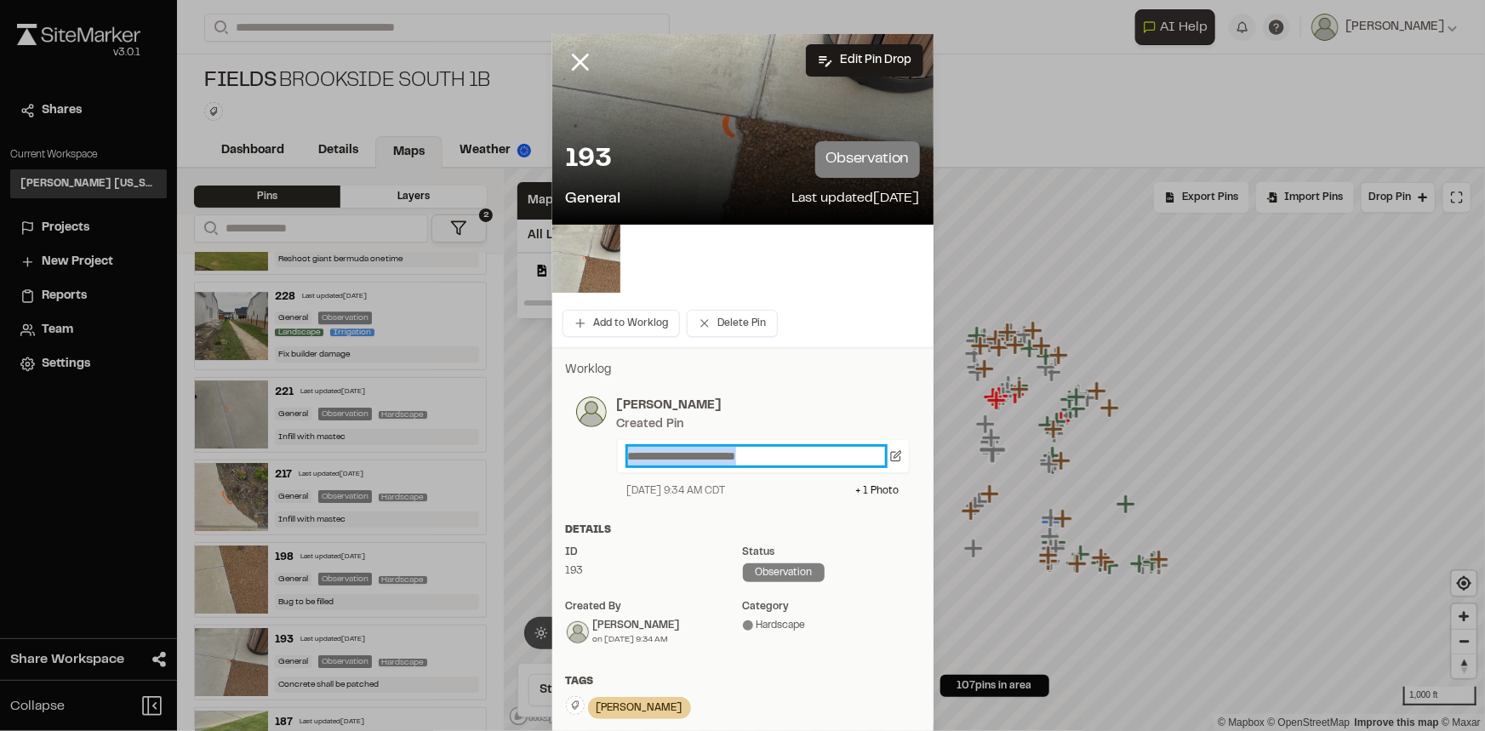
drag, startPoint x: 778, startPoint y: 451, endPoint x: 523, endPoint y: 439, distance: 255.6
click at [523, 439] on div "**********" at bounding box center [742, 365] width 1485 height 731
paste p
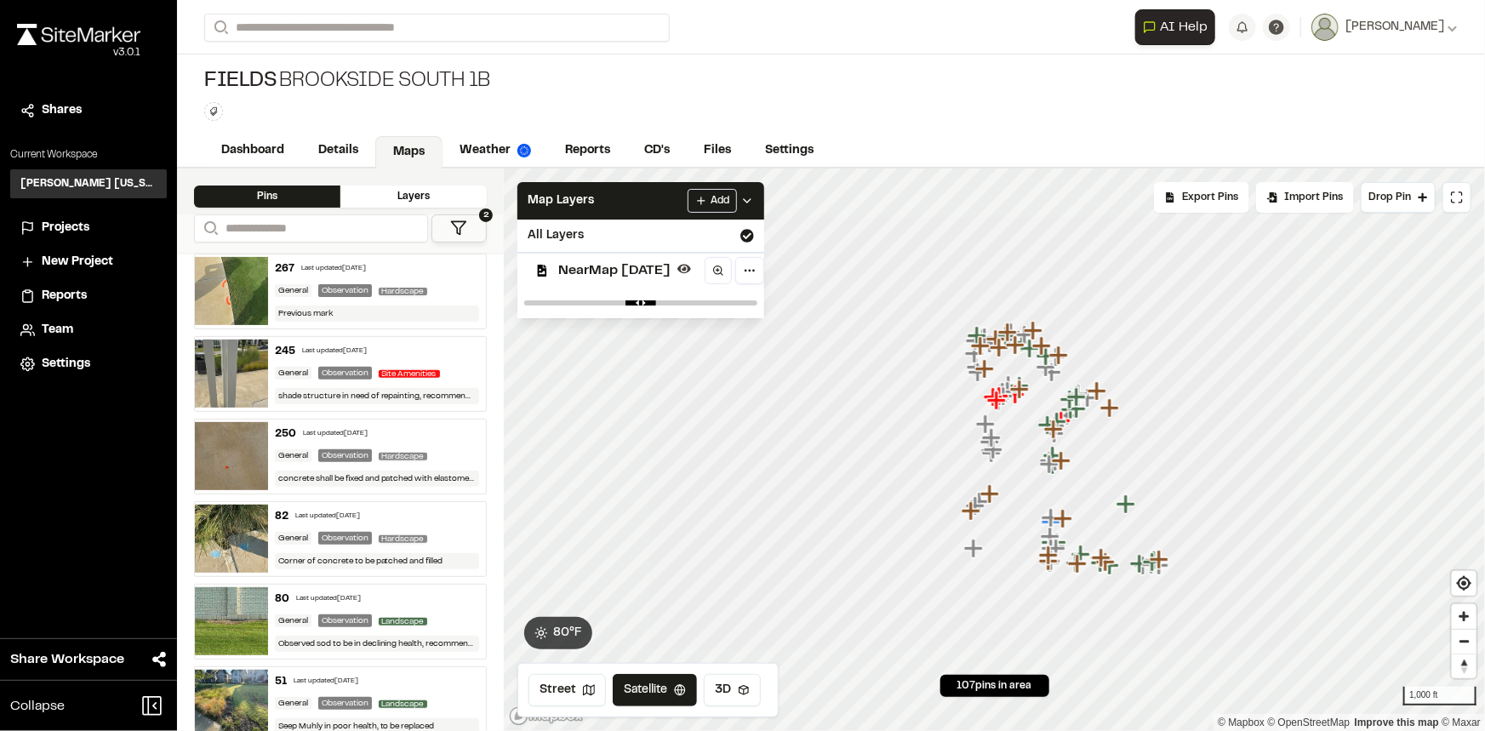
scroll to position [309, 0]
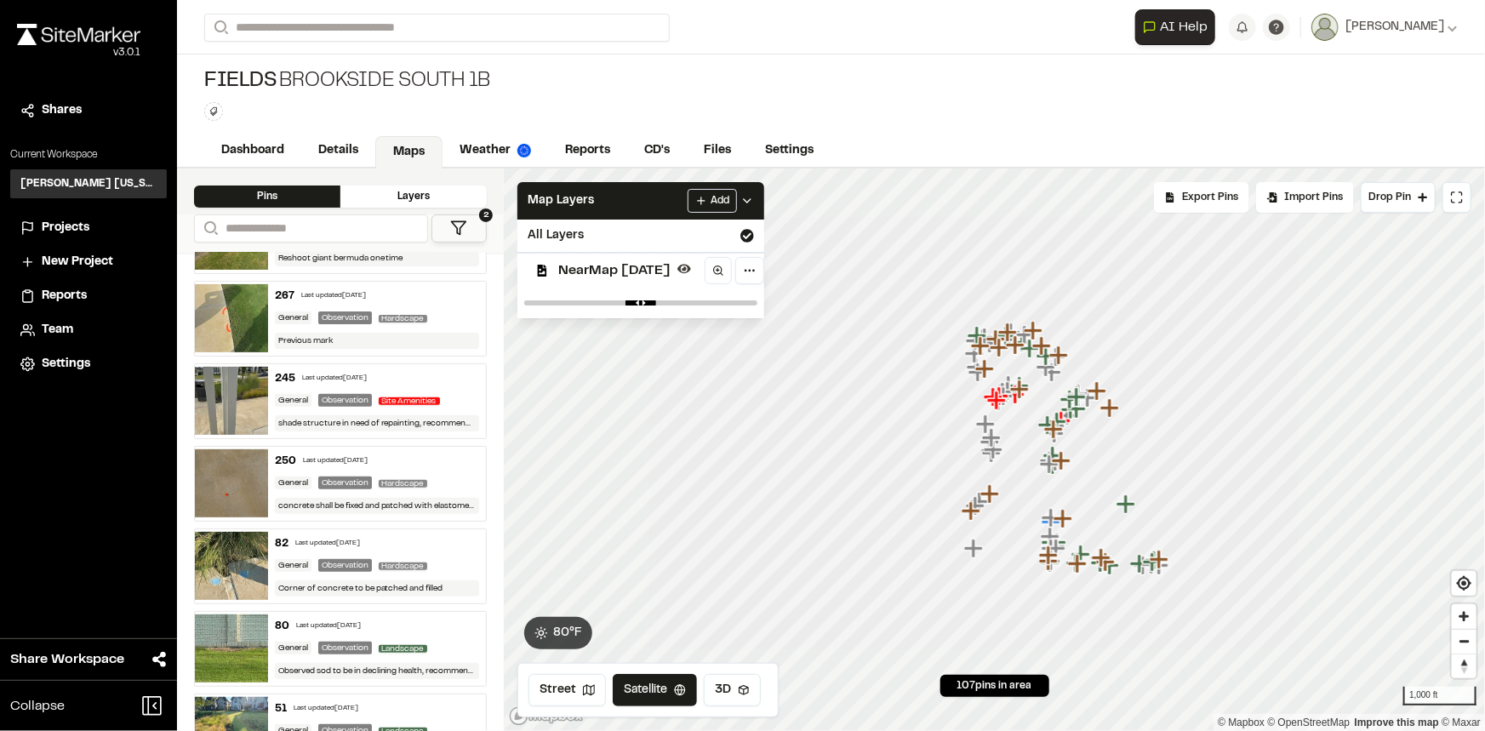
click at [449, 382] on div "245 Last updated Aug 12, 2025" at bounding box center [377, 378] width 205 height 15
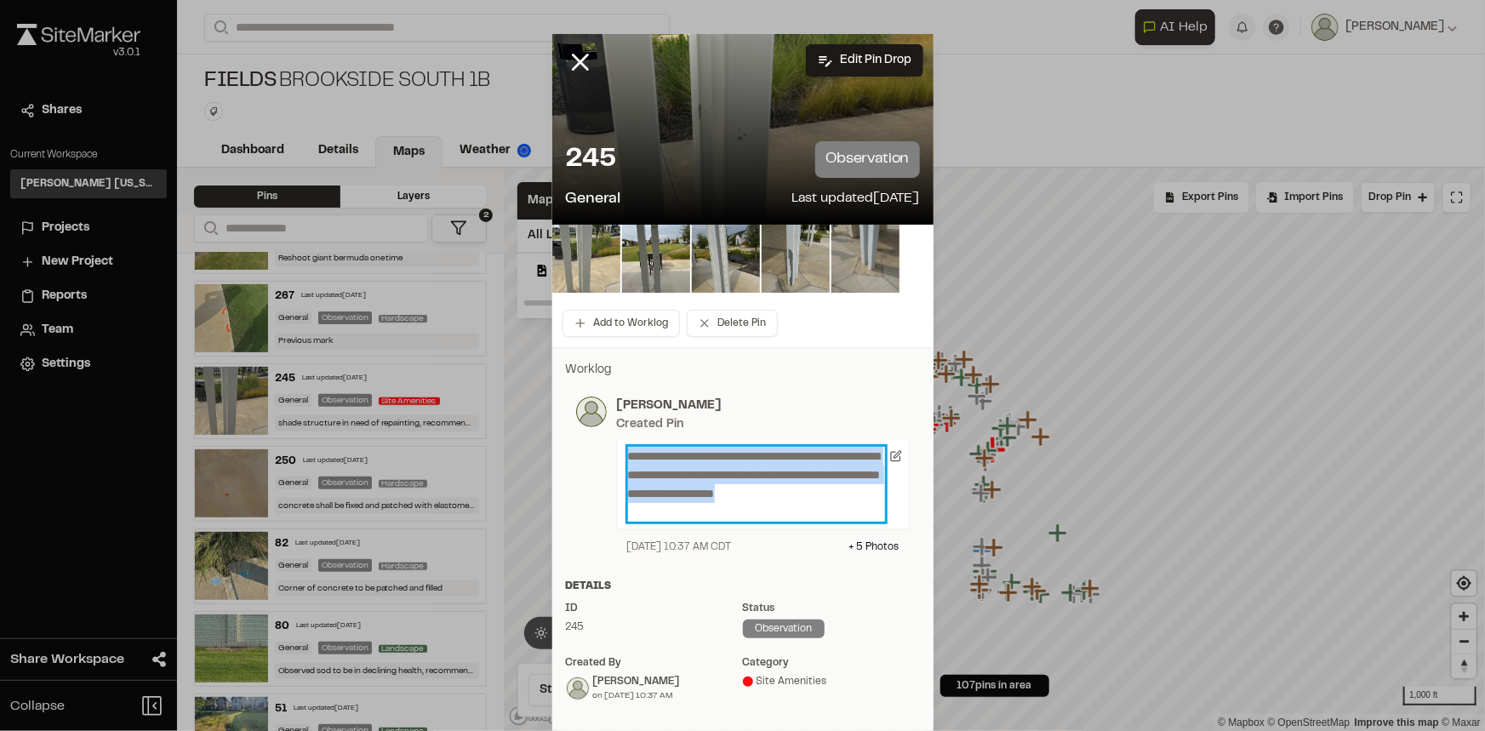
drag, startPoint x: 689, startPoint y: 512, endPoint x: 572, endPoint y: 426, distance: 146.1
click at [576, 426] on div "**********" at bounding box center [743, 476] width 334 height 158
copy p "**********"
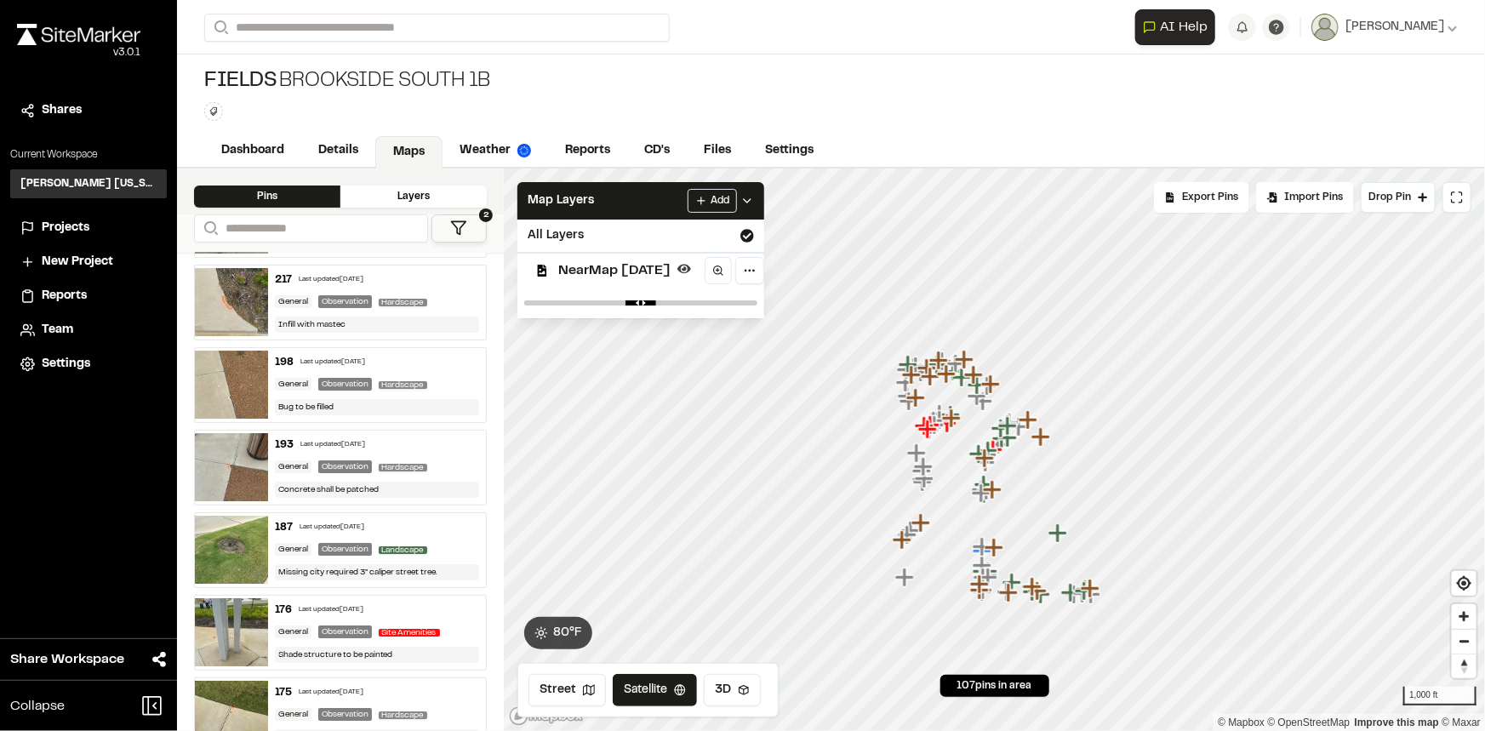
scroll to position [3018, 0]
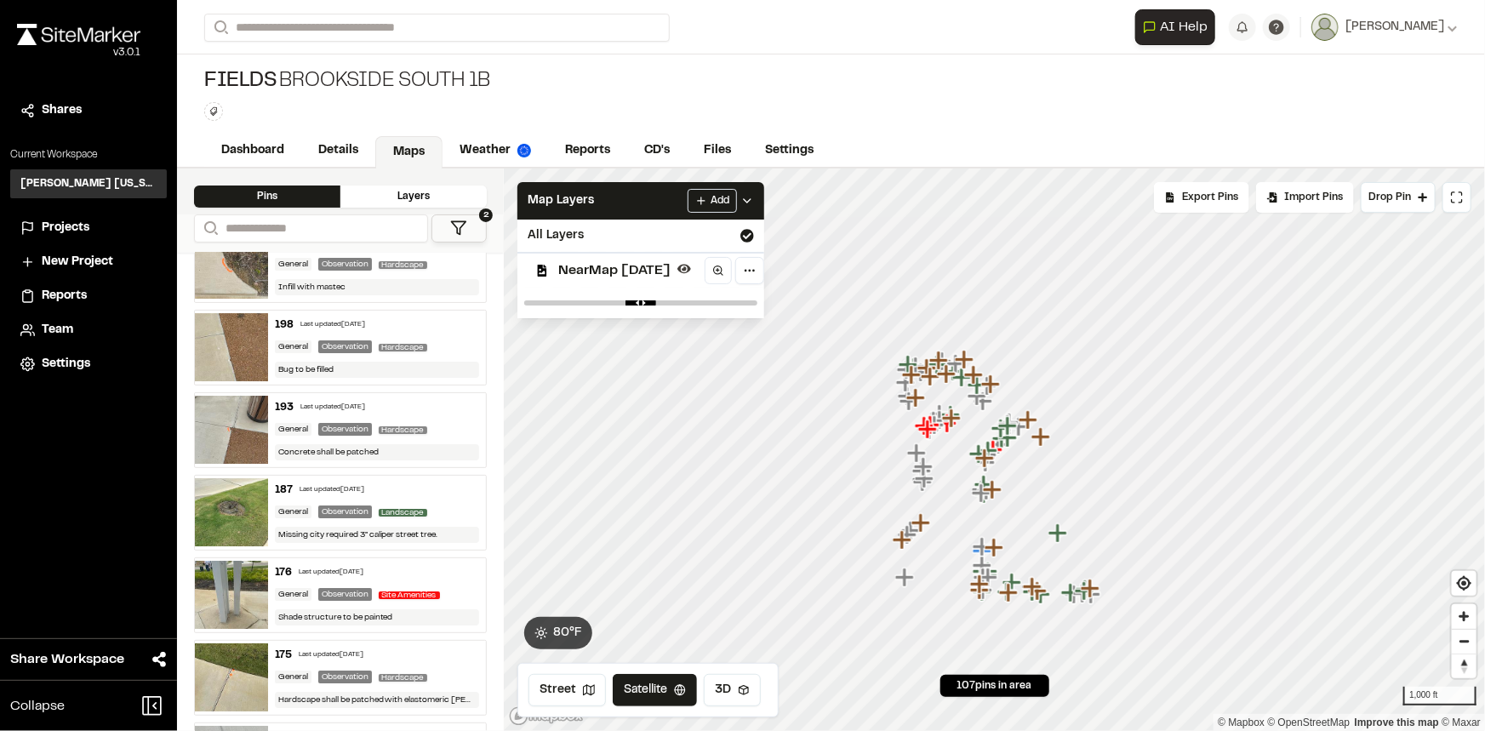
click at [444, 587] on div "Site Amenities" at bounding box center [413, 594] width 68 height 15
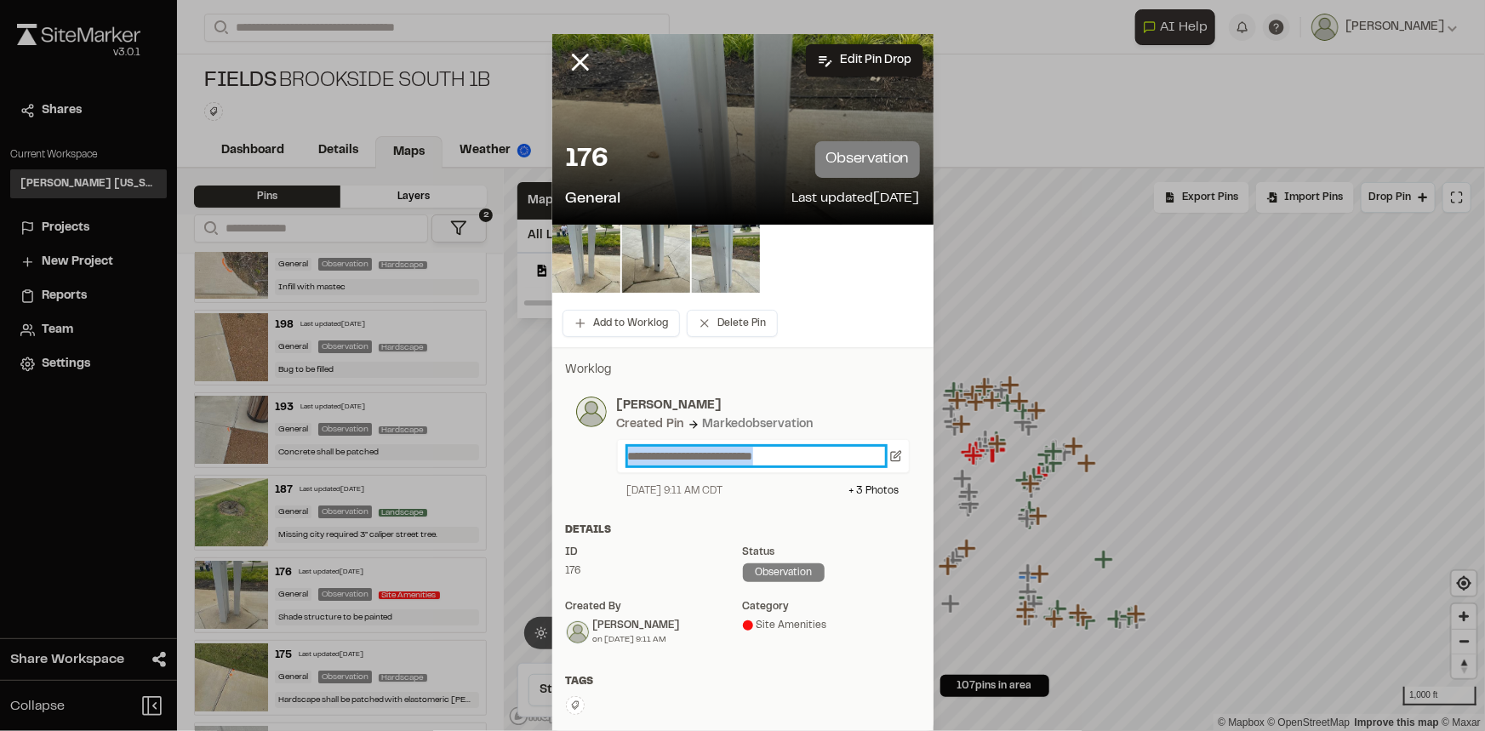
drag, startPoint x: 791, startPoint y: 457, endPoint x: 581, endPoint y: 459, distance: 210.3
click at [586, 459] on div "**********" at bounding box center [743, 448] width 334 height 102
paste p
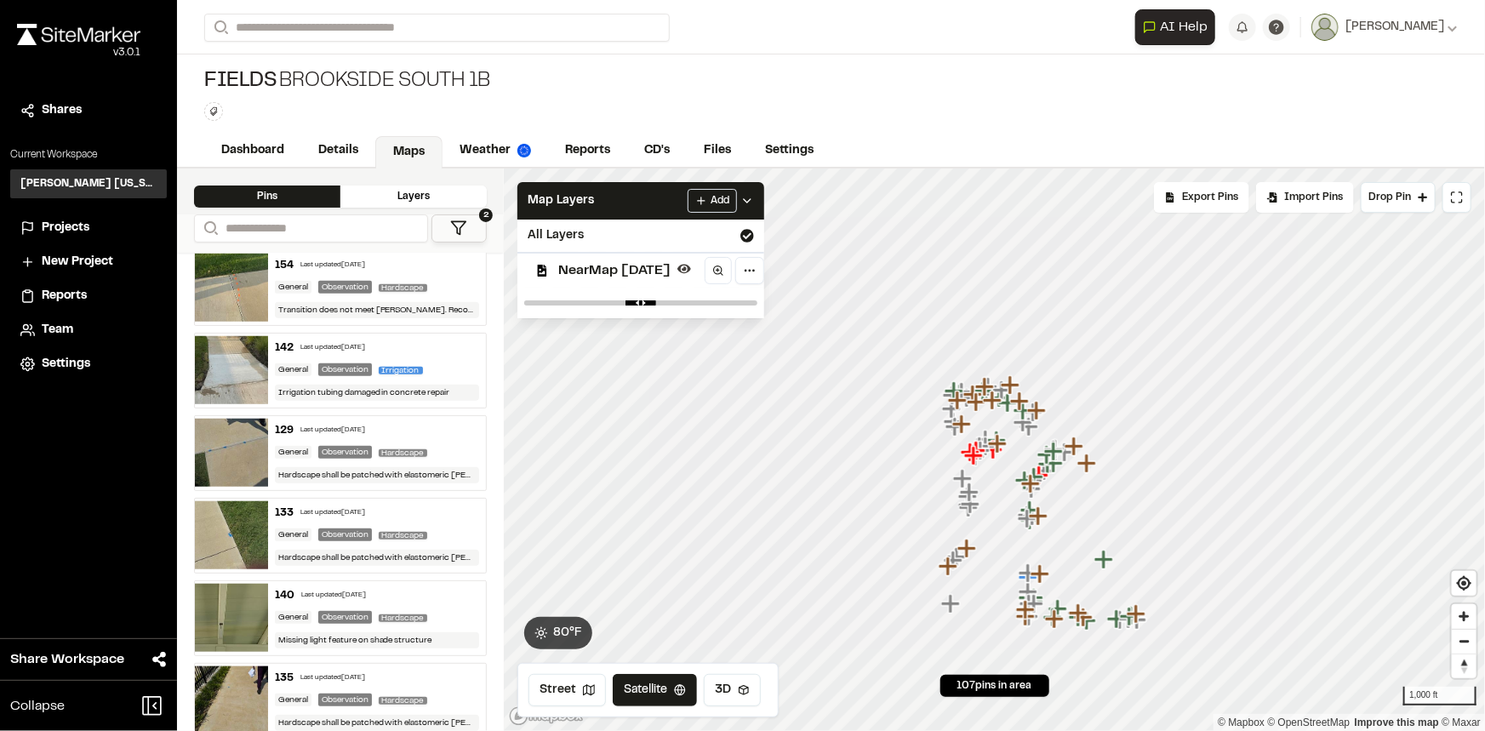
scroll to position [4024, 0]
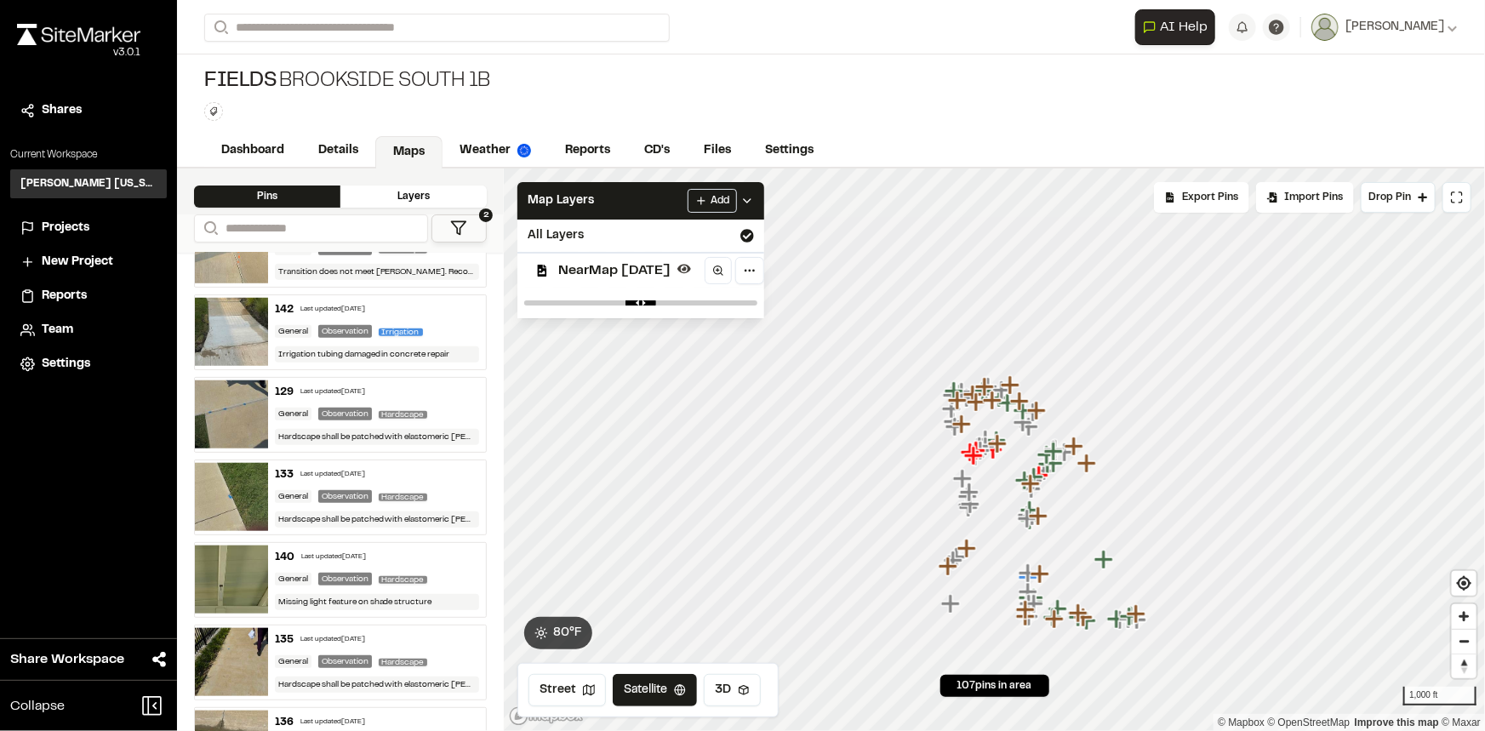
click at [436, 572] on div "General Observation Hardscape" at bounding box center [377, 579] width 205 height 15
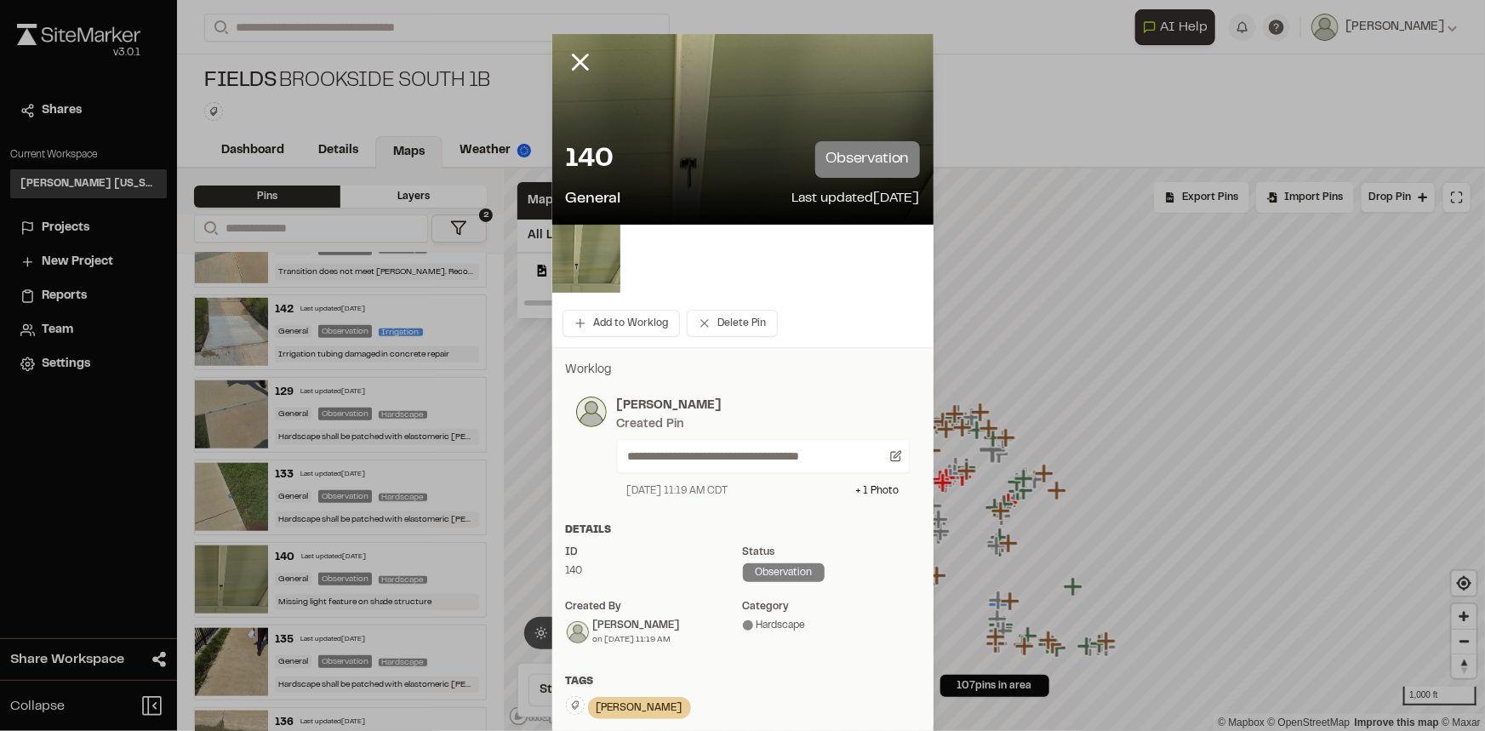
scroll to position [0, 0]
click at [891, 455] on icon at bounding box center [895, 456] width 9 height 9
type textarea "**********"
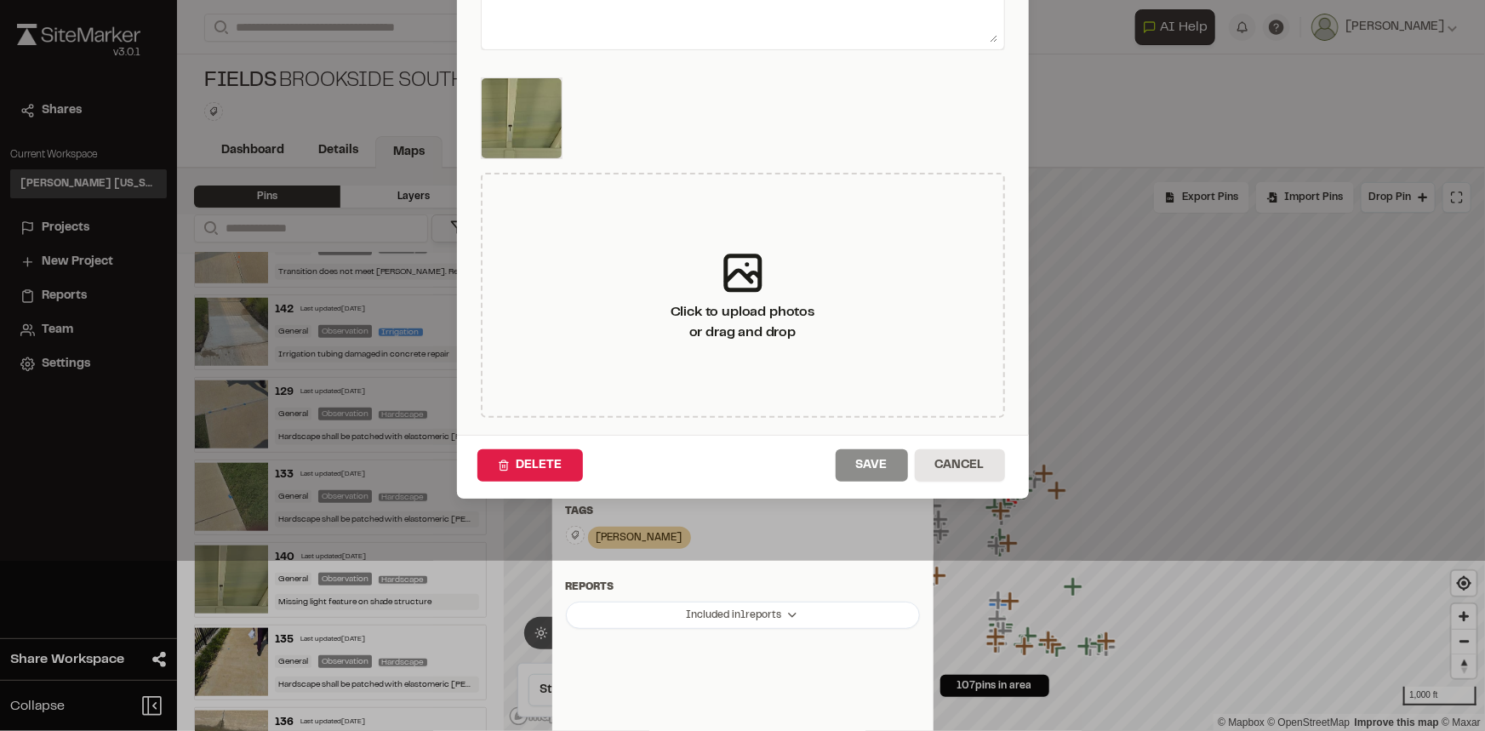
scroll to position [154, 0]
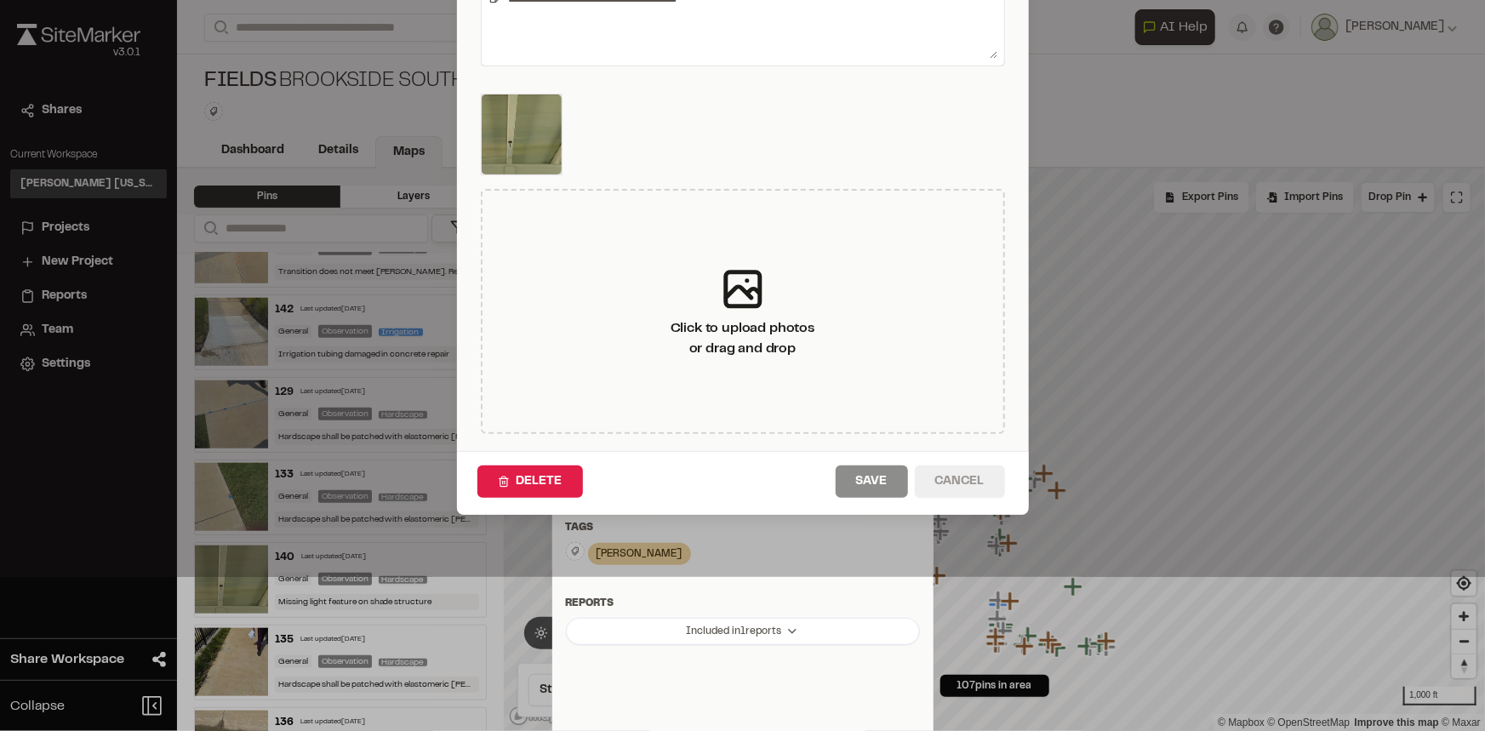
click at [941, 478] on button "Cancel" at bounding box center [960, 482] width 90 height 32
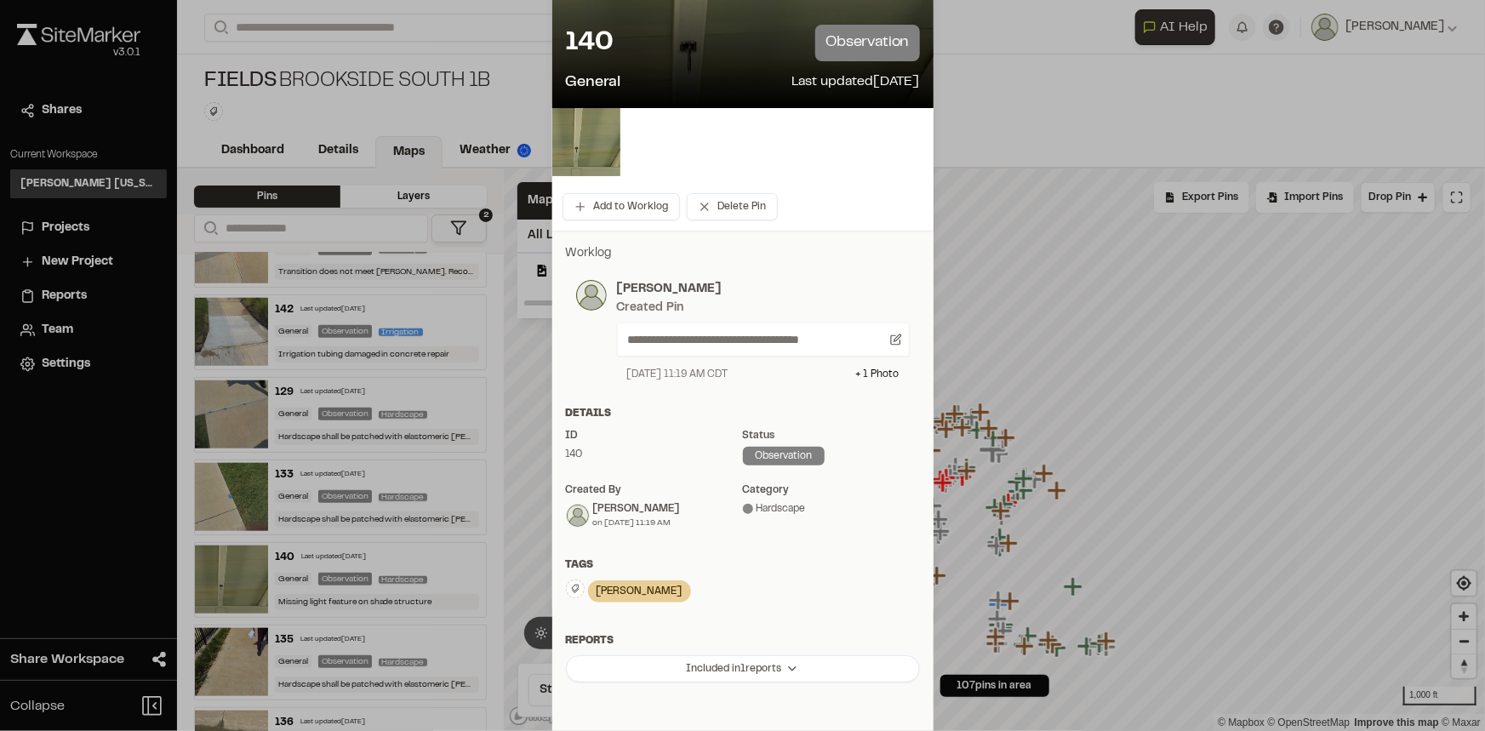
scroll to position [0, 0]
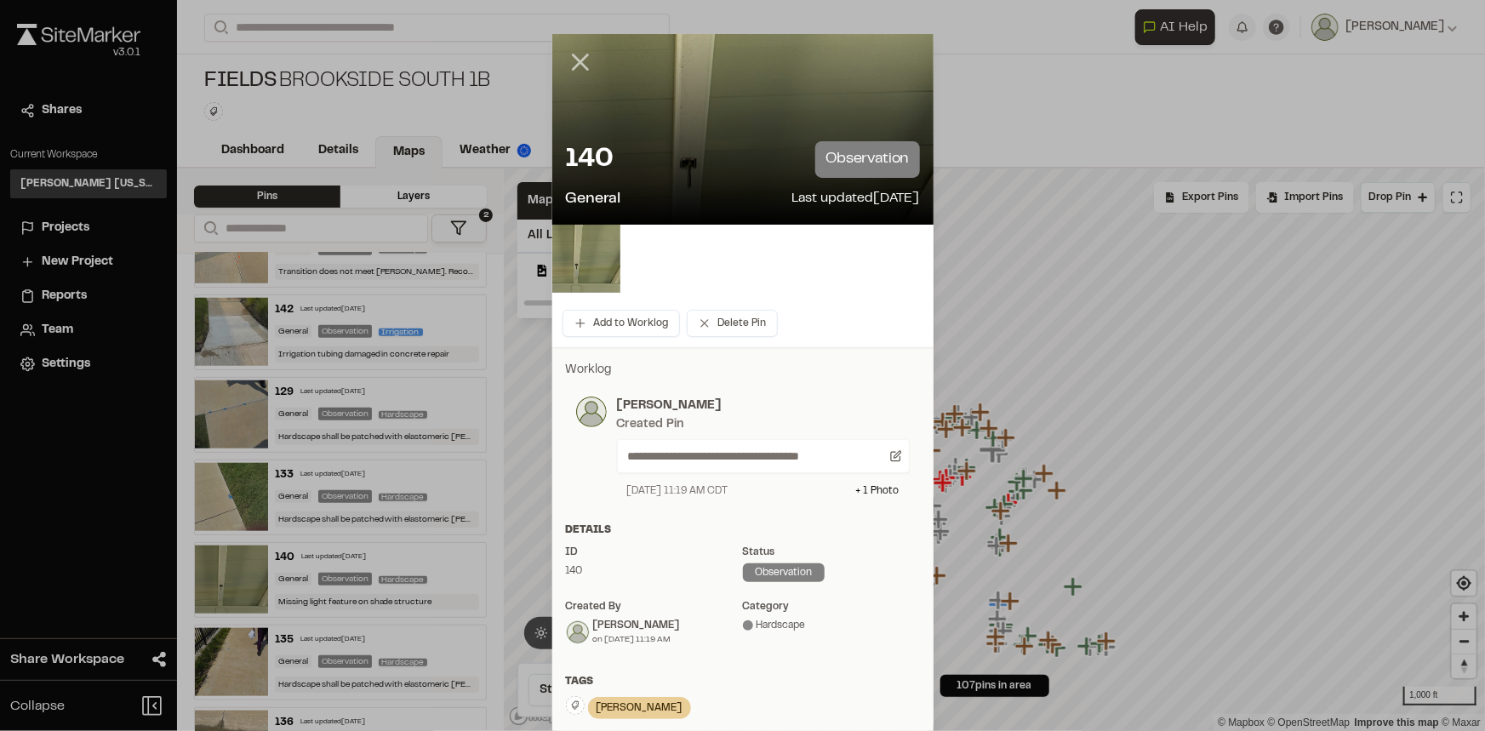
click at [577, 60] on line at bounding box center [580, 62] width 14 height 14
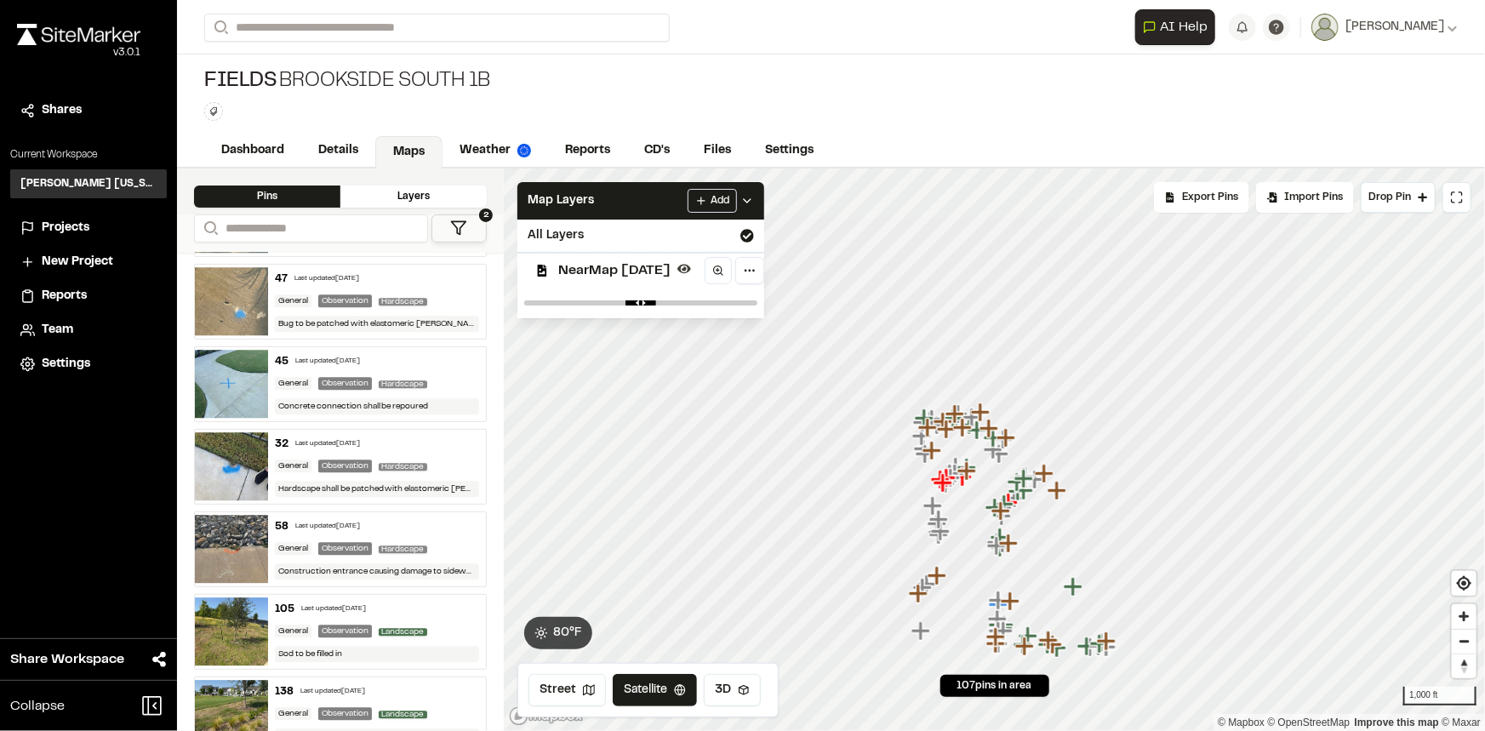
scroll to position [5649, 0]
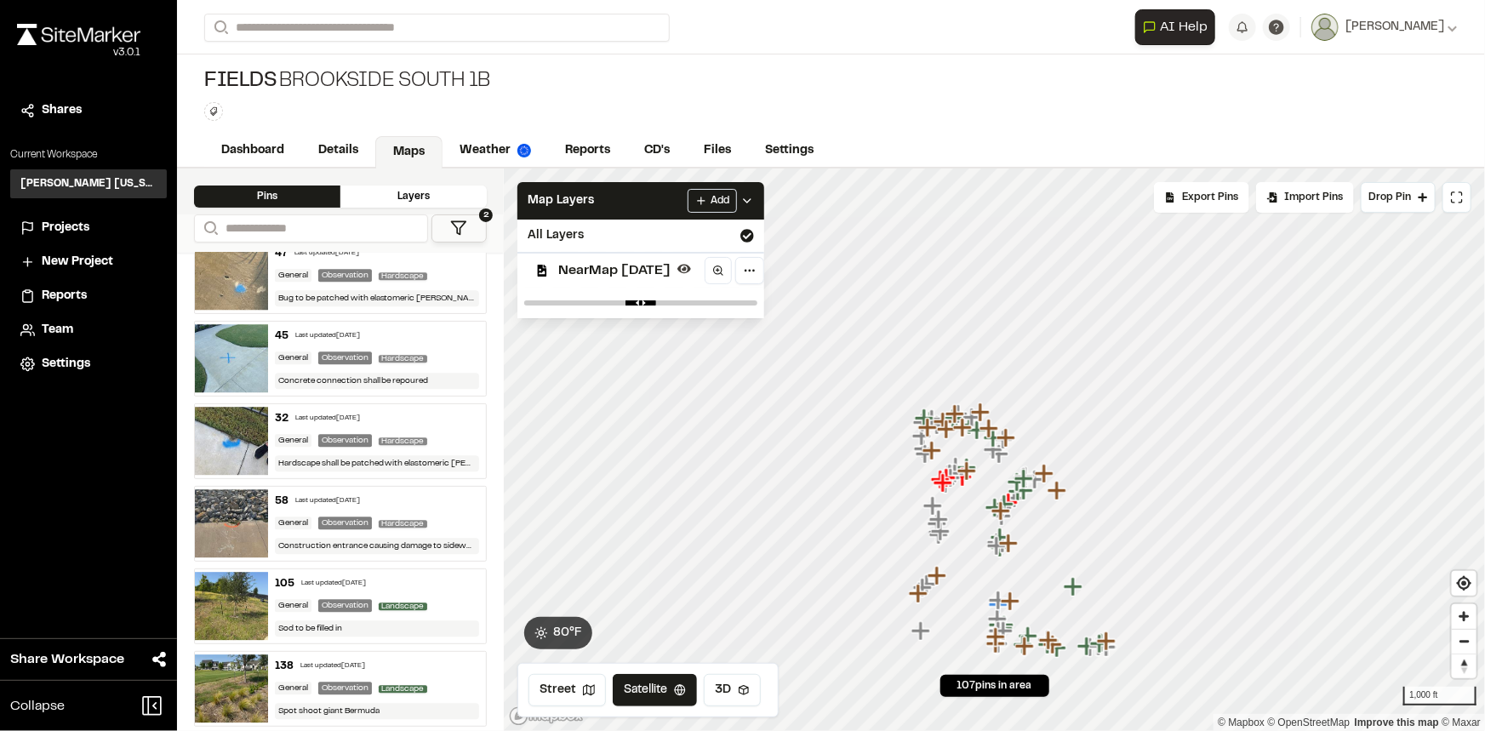
click at [441, 576] on div "105 Last updated Aug 5, 2025" at bounding box center [377, 583] width 205 height 15
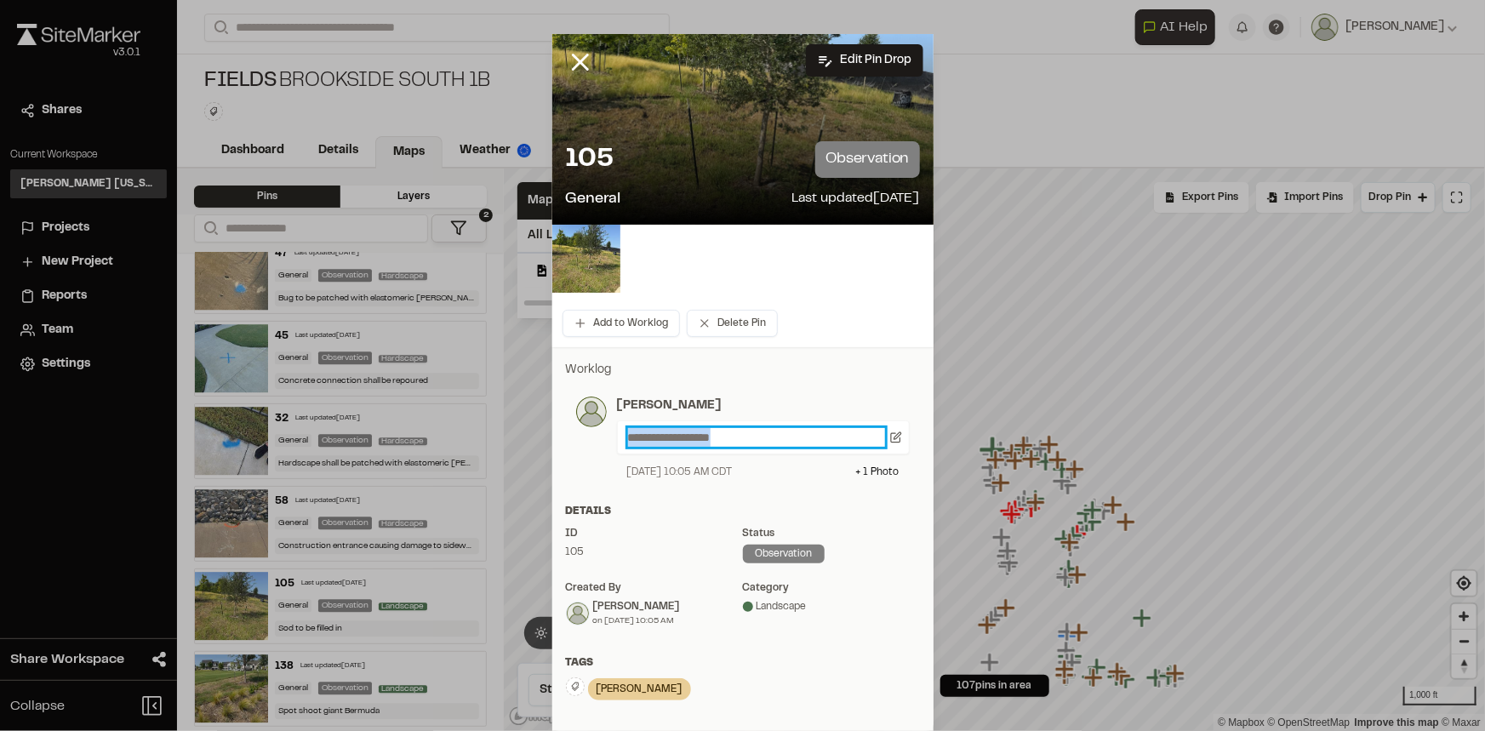
drag, startPoint x: 739, startPoint y: 438, endPoint x: 516, endPoint y: 452, distance: 223.5
click at [516, 452] on div "**********" at bounding box center [742, 365] width 1485 height 731
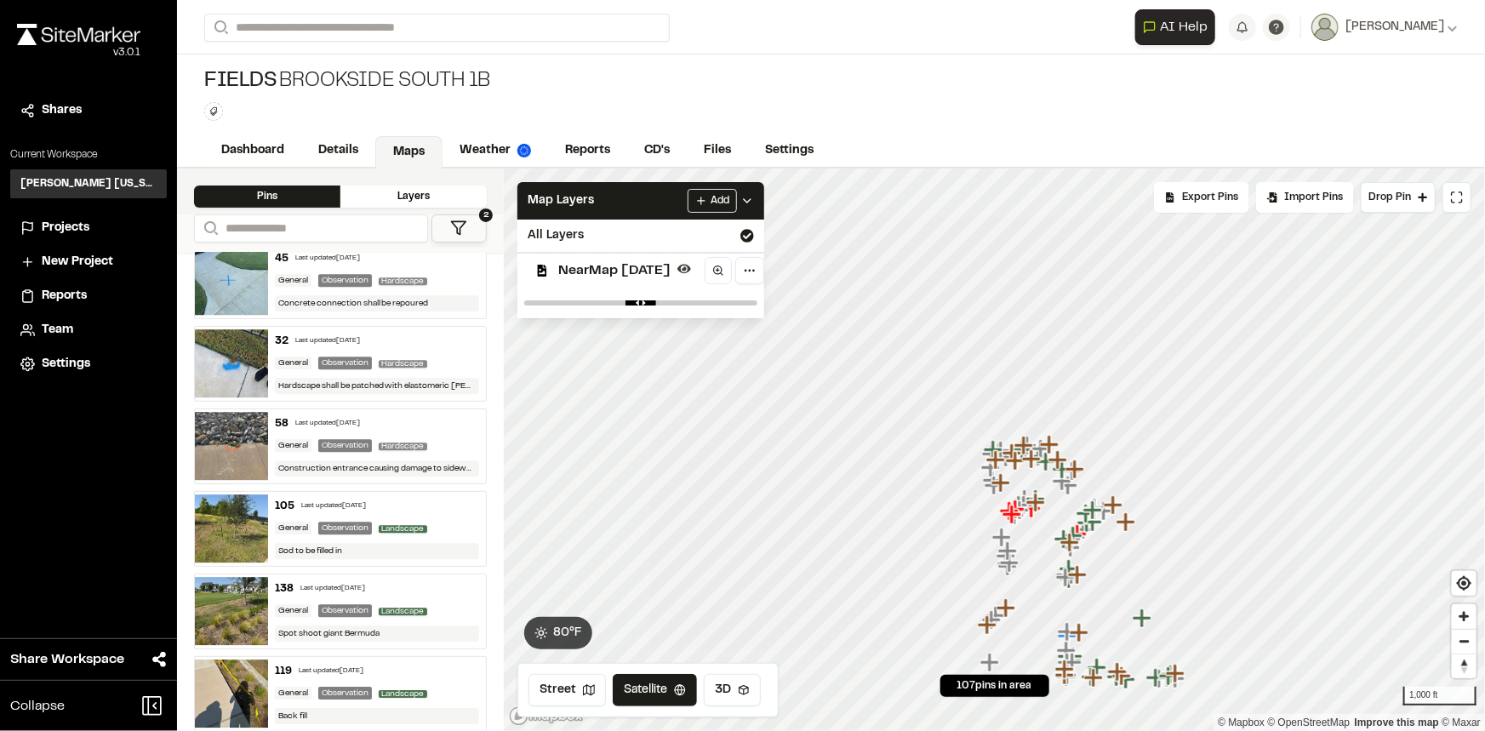
scroll to position [5804, 0]
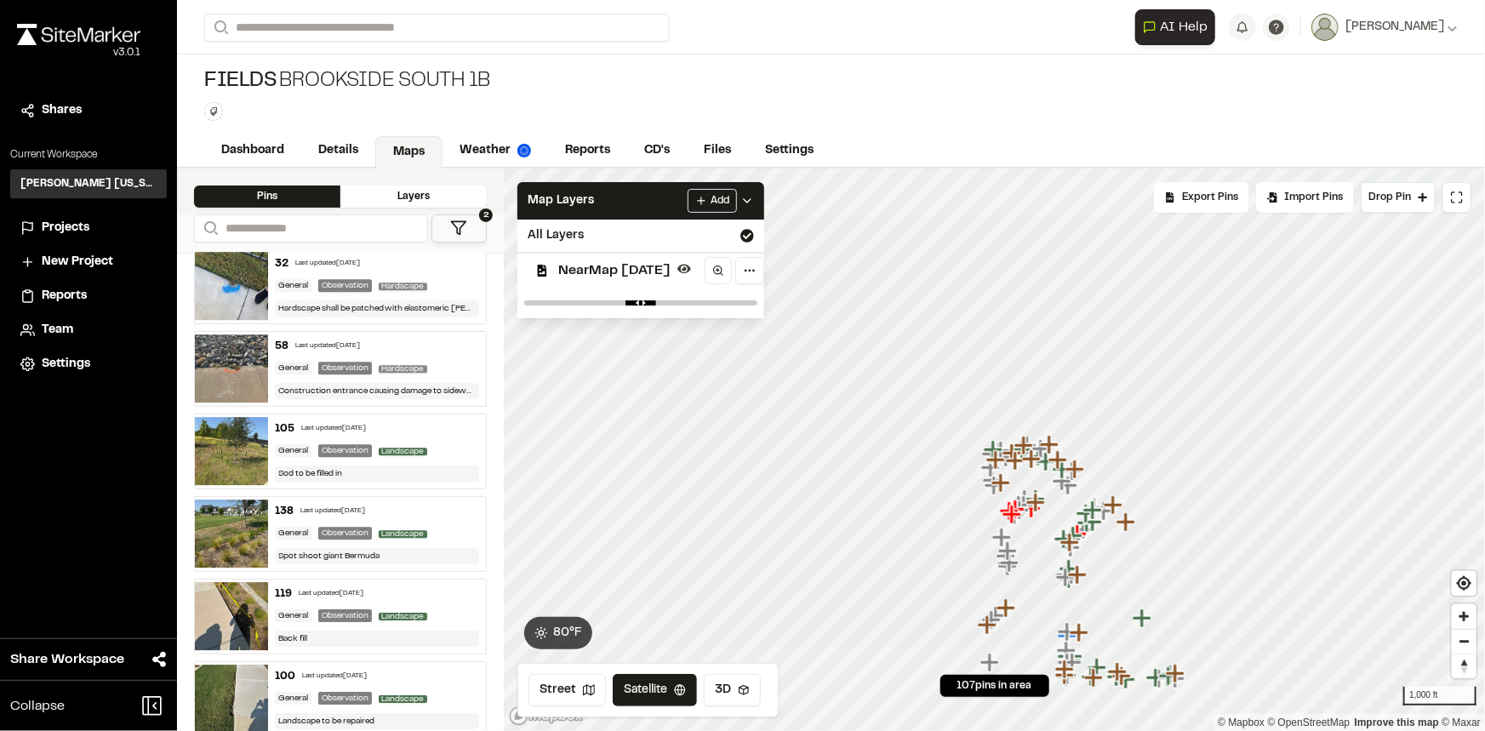
click at [435, 586] on div "119 Last updated Aug 5, 2025 General Observation Landscape Back fill" at bounding box center [377, 617] width 219 height 74
